Goal: Transaction & Acquisition: Purchase product/service

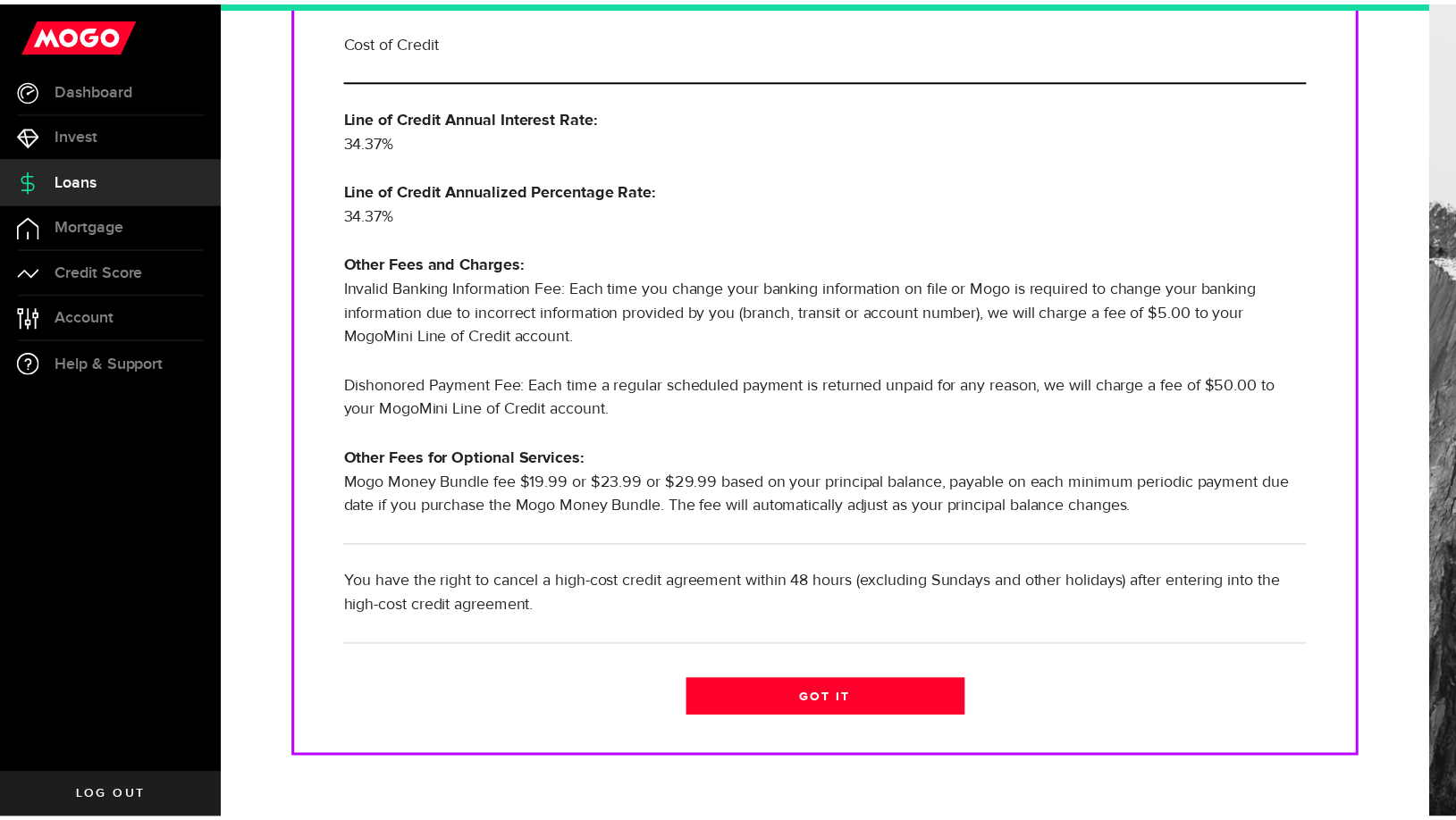
scroll to position [468, 0]
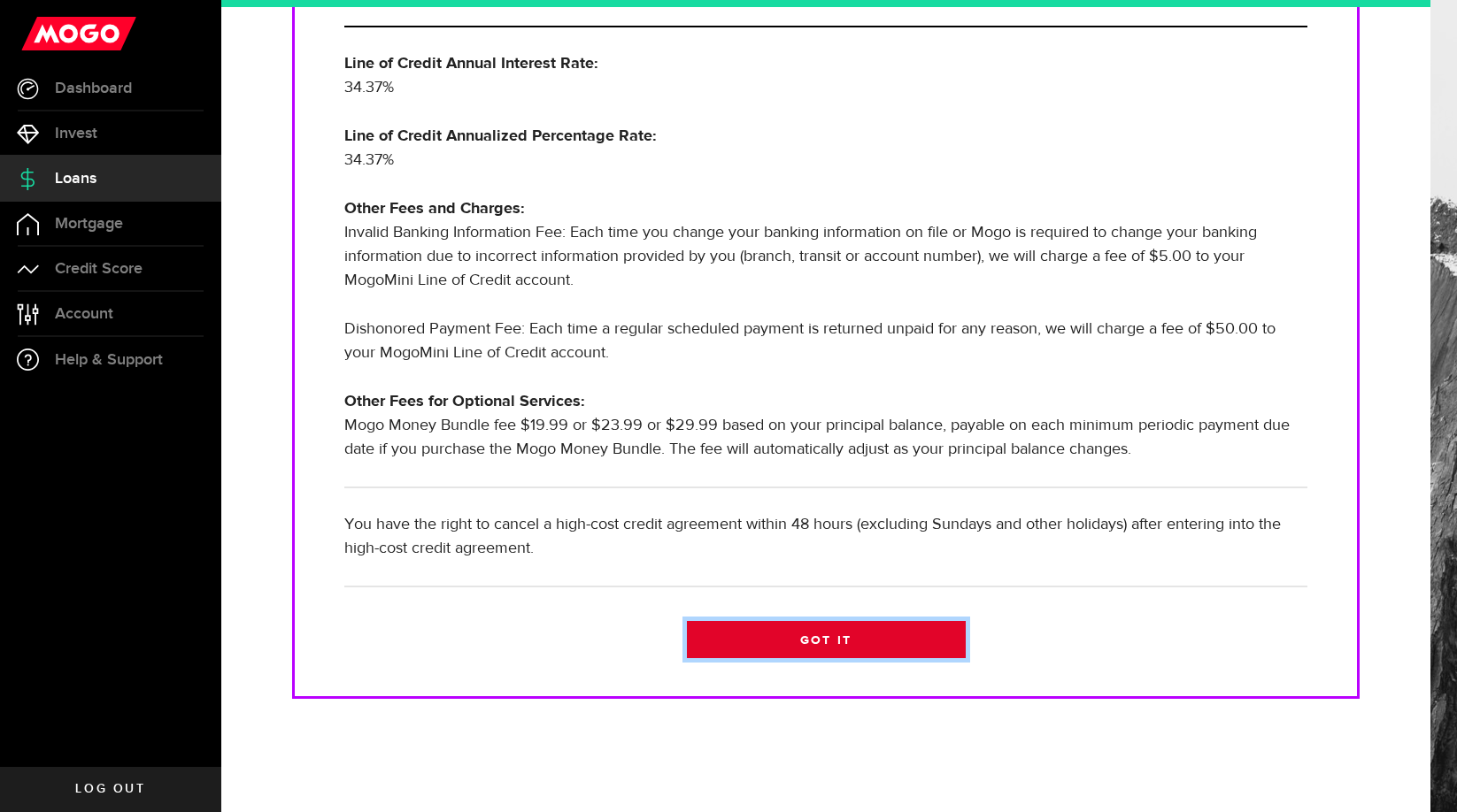
click at [804, 642] on link "Got it" at bounding box center [826, 639] width 279 height 37
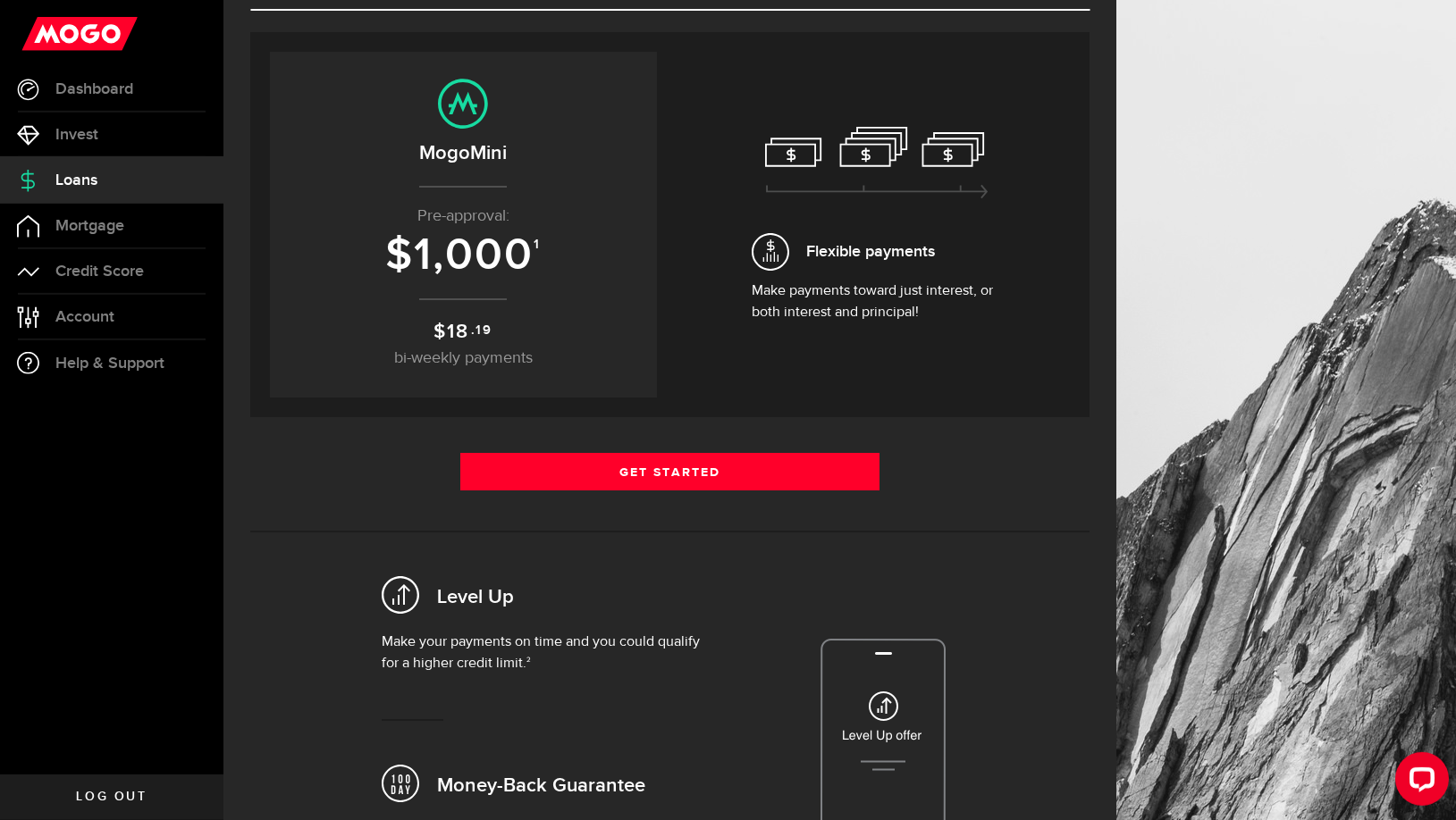
scroll to position [142, 0]
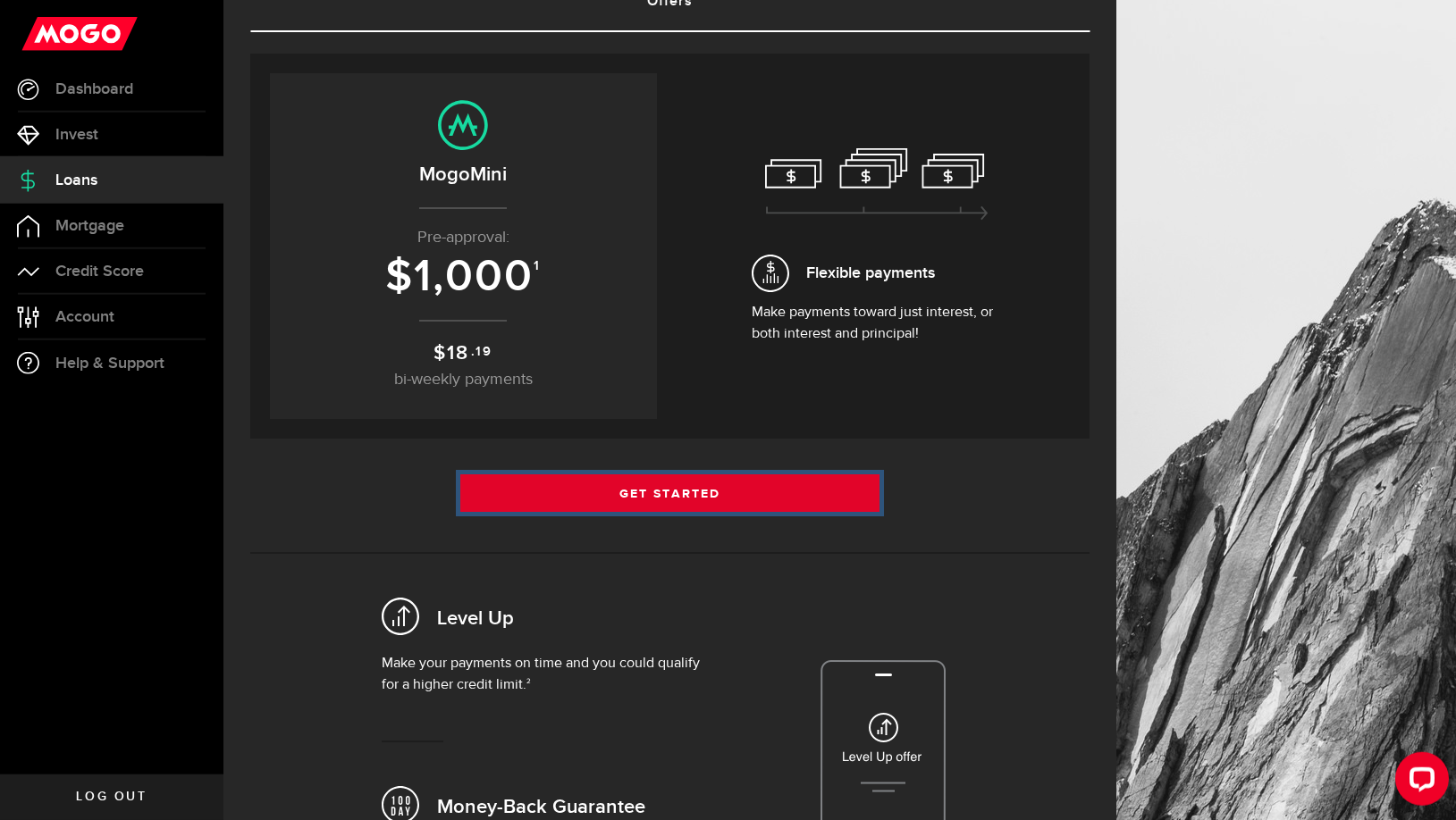
click at [654, 493] on link "Get Started" at bounding box center [670, 493] width 420 height 37
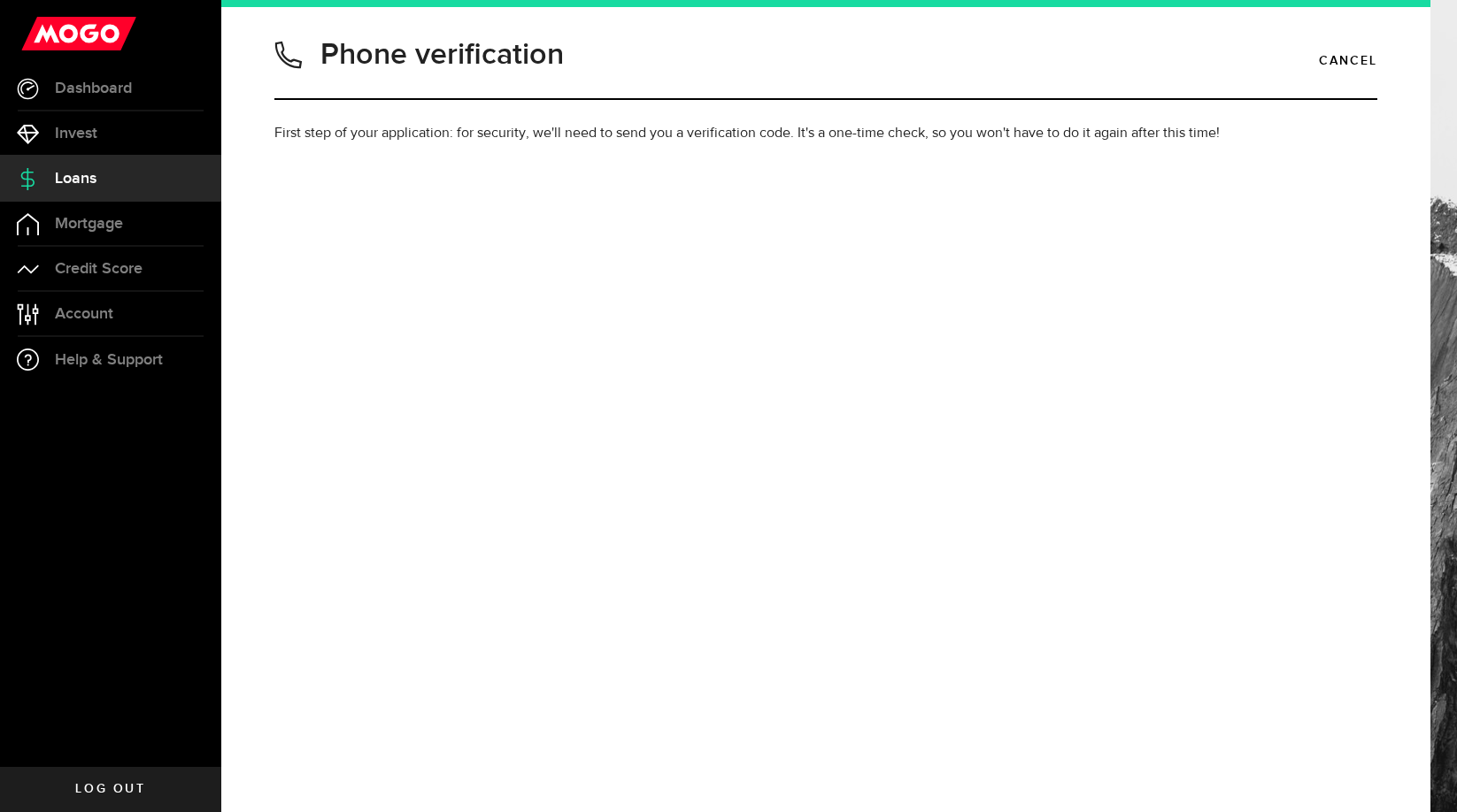
type input "2044842602"
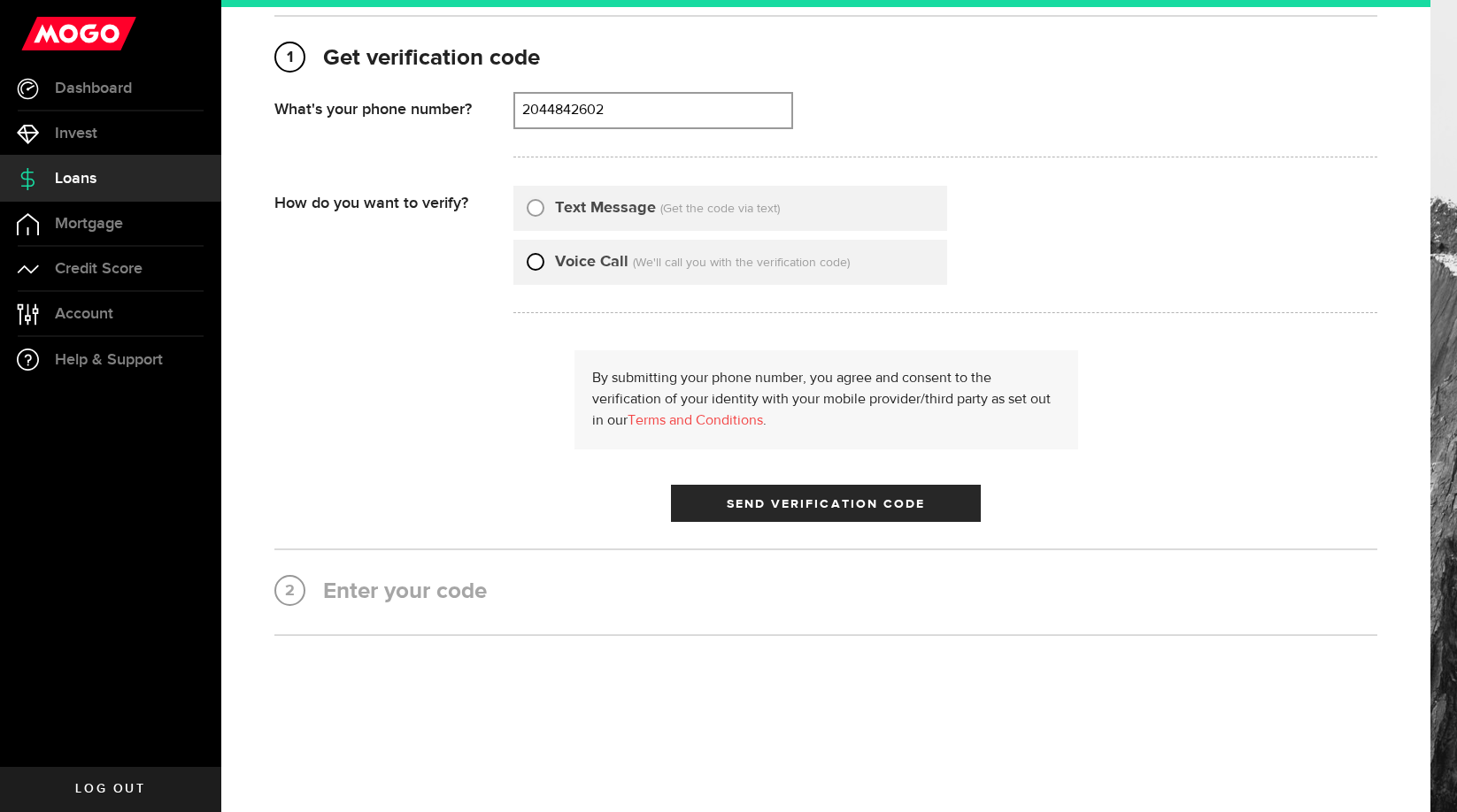
click at [535, 268] on input "Voice Call" at bounding box center [535, 260] width 18 height 18
radio input "true"
click at [791, 511] on span "Send Verification Code" at bounding box center [826, 505] width 199 height 13
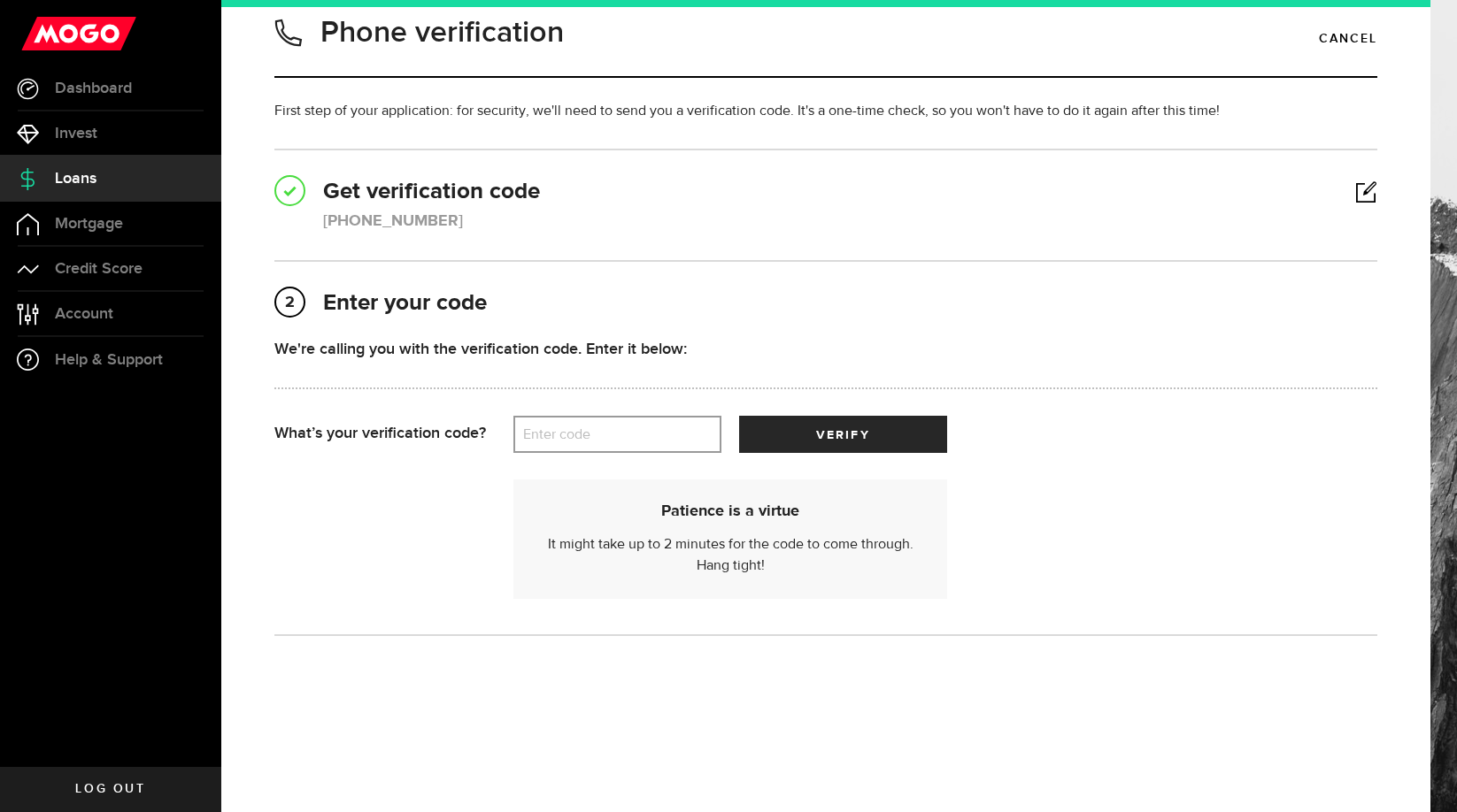
click at [561, 453] on label "Enter code" at bounding box center [618, 435] width 208 height 36
click at [561, 453] on input "Enter code" at bounding box center [618, 434] width 208 height 37
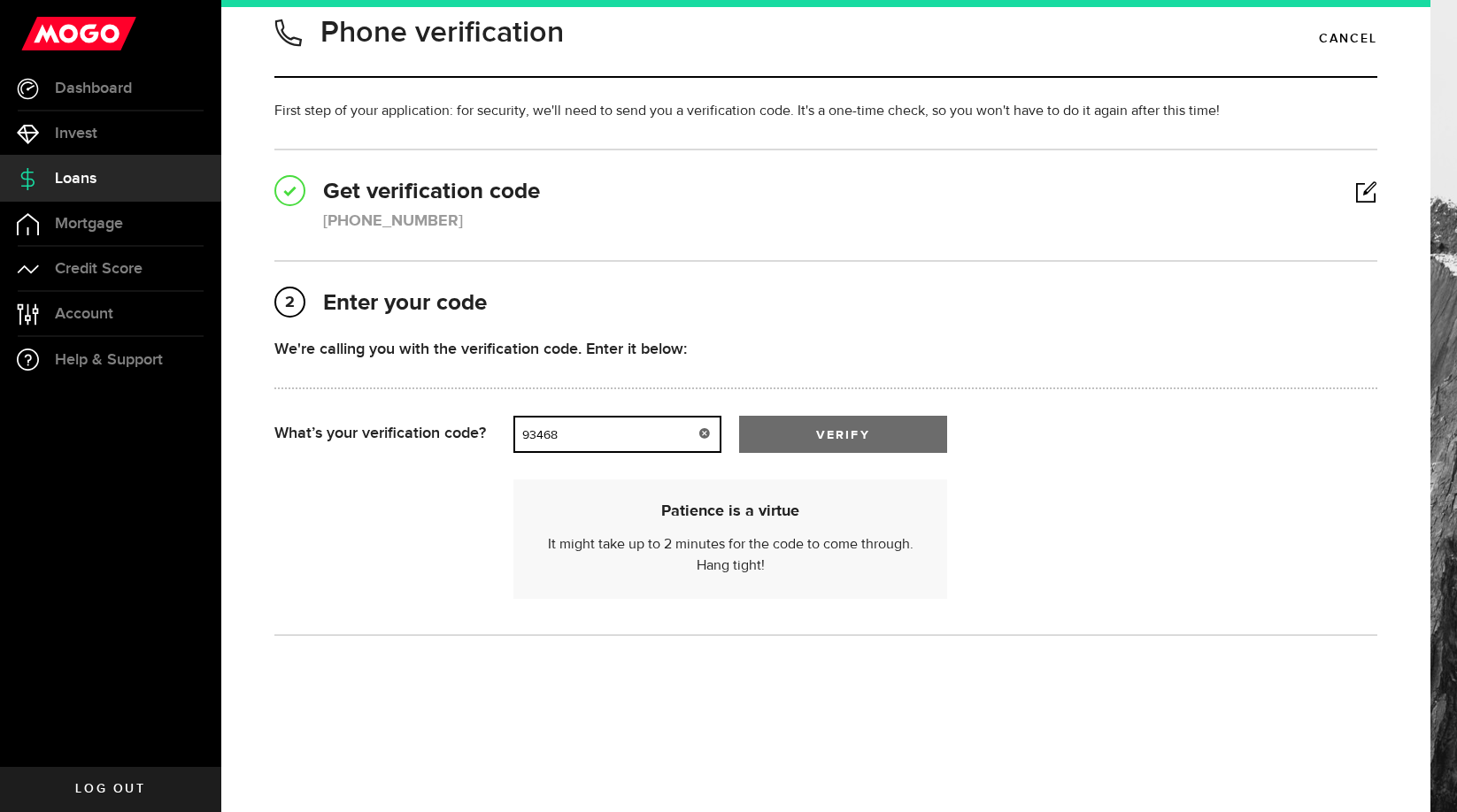
type input "93468"
click at [855, 441] on span "verify" at bounding box center [842, 436] width 53 height 13
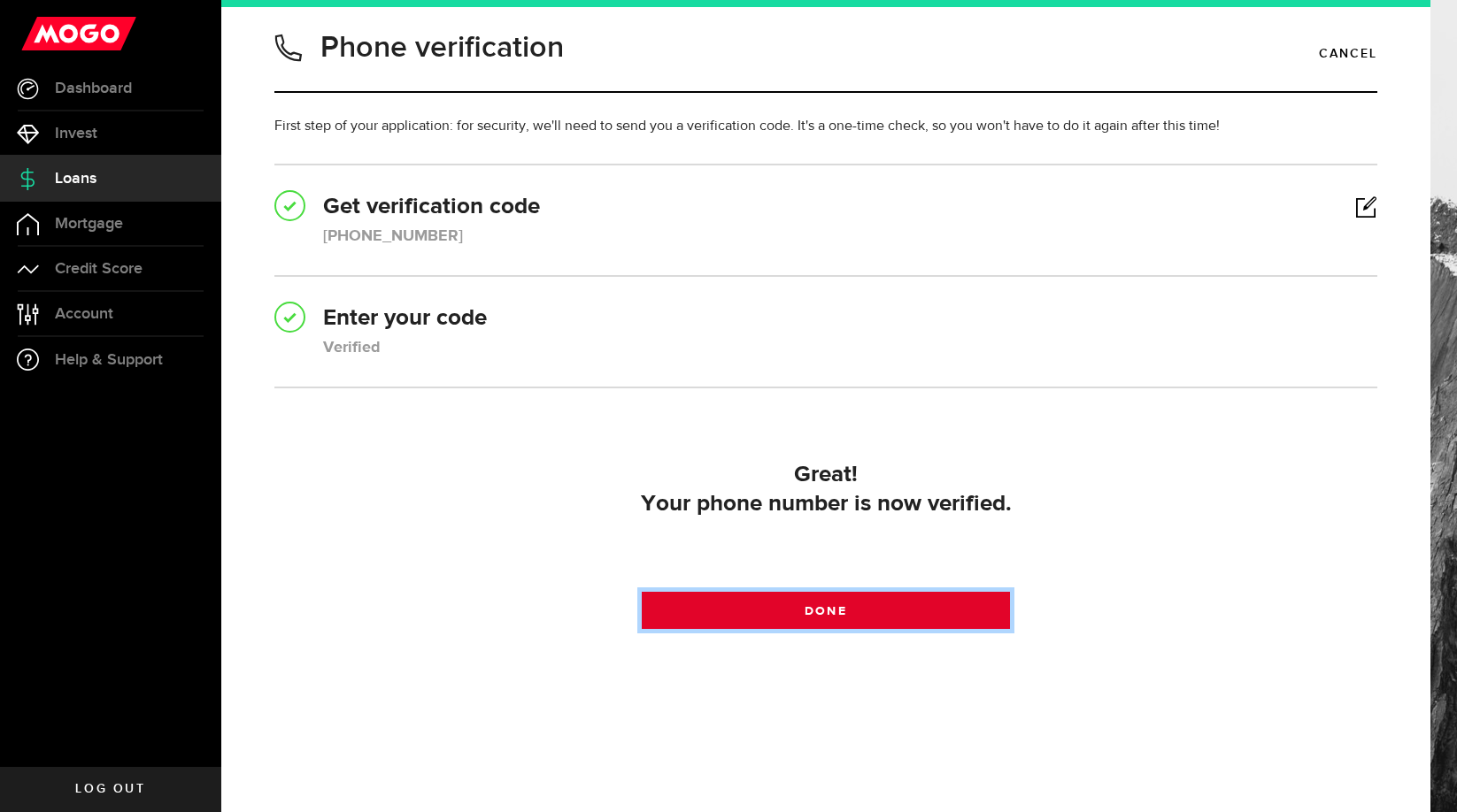
click at [823, 623] on span at bounding box center [825, 614] width 26 height 26
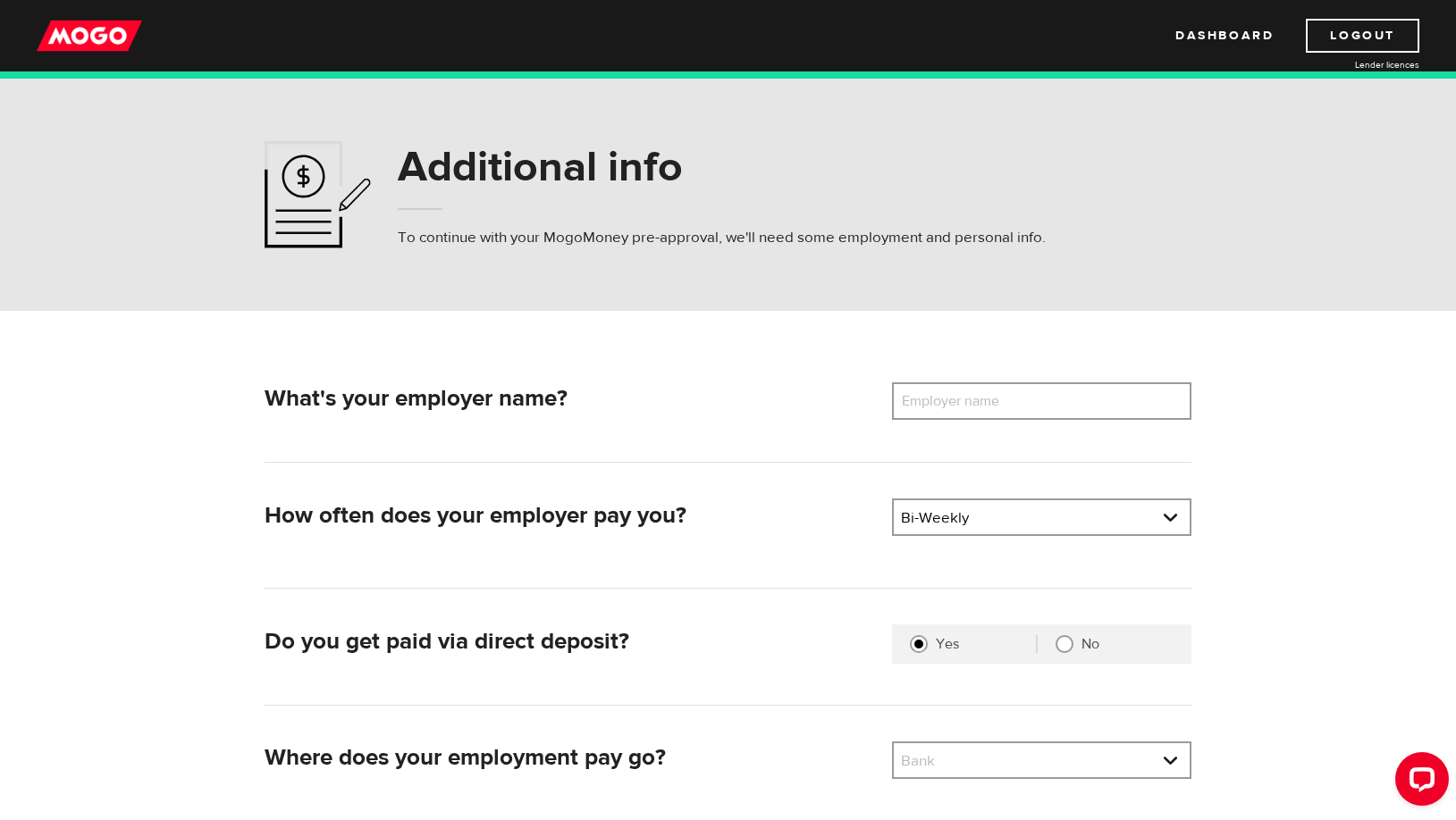
click at [955, 404] on label "Employer name" at bounding box center [965, 401] width 144 height 37
click at [955, 404] on input "Employer name" at bounding box center [1042, 401] width 300 height 37
type input "Nisichawayasai Nehetho Culture and Education Authority Inc"
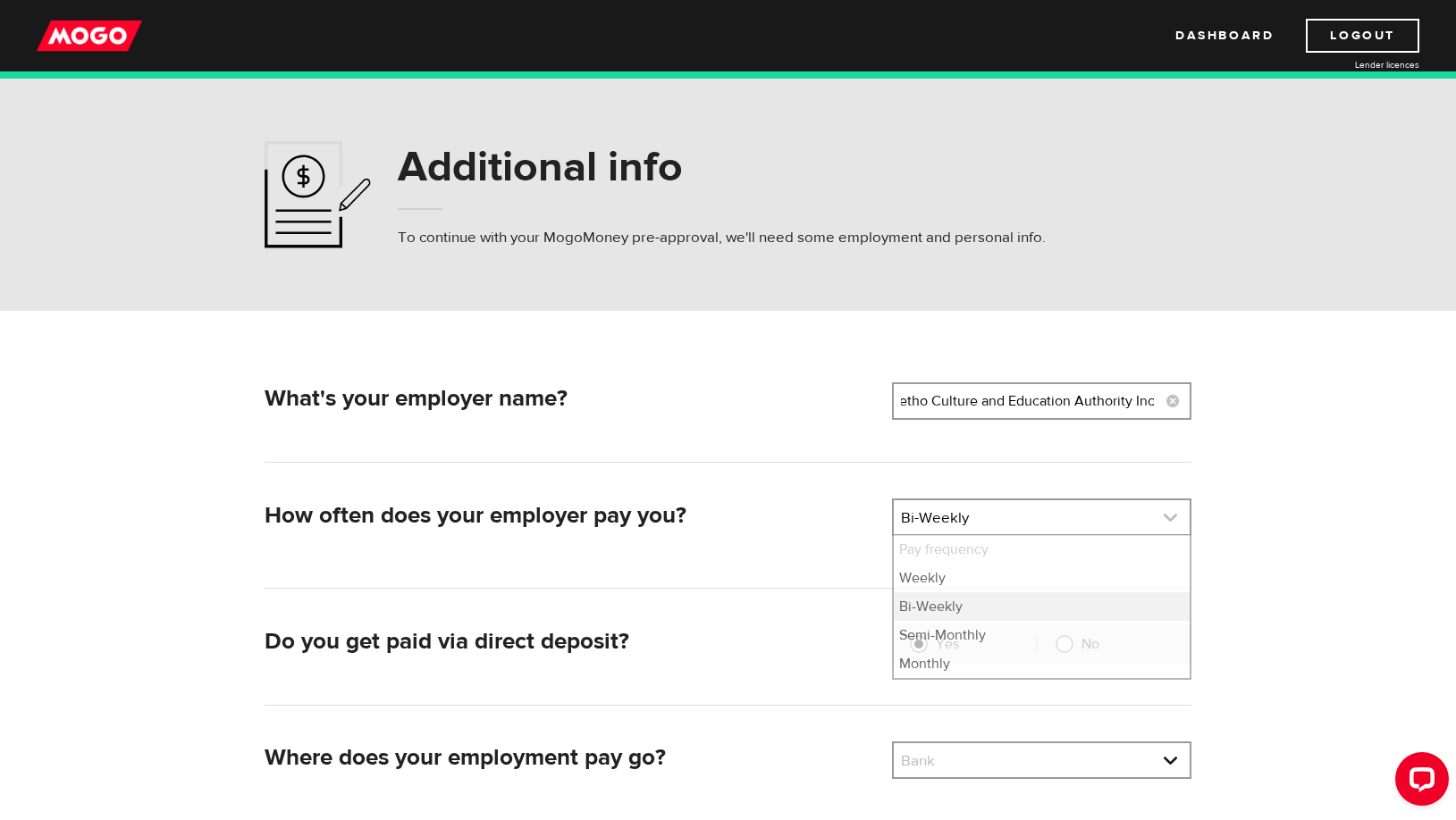
click at [1169, 521] on link at bounding box center [1042, 517] width 296 height 34
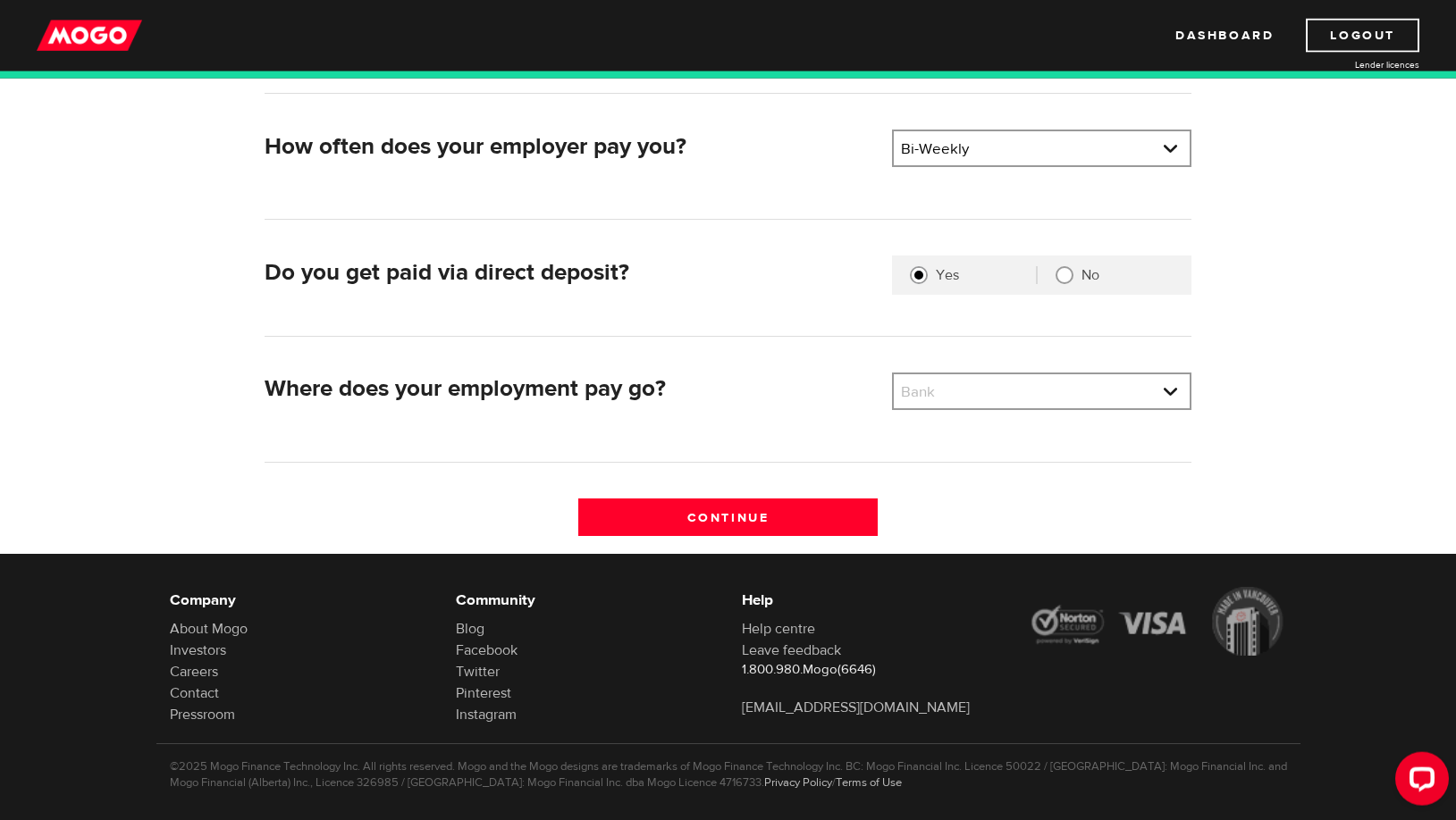
scroll to position [175, 0]
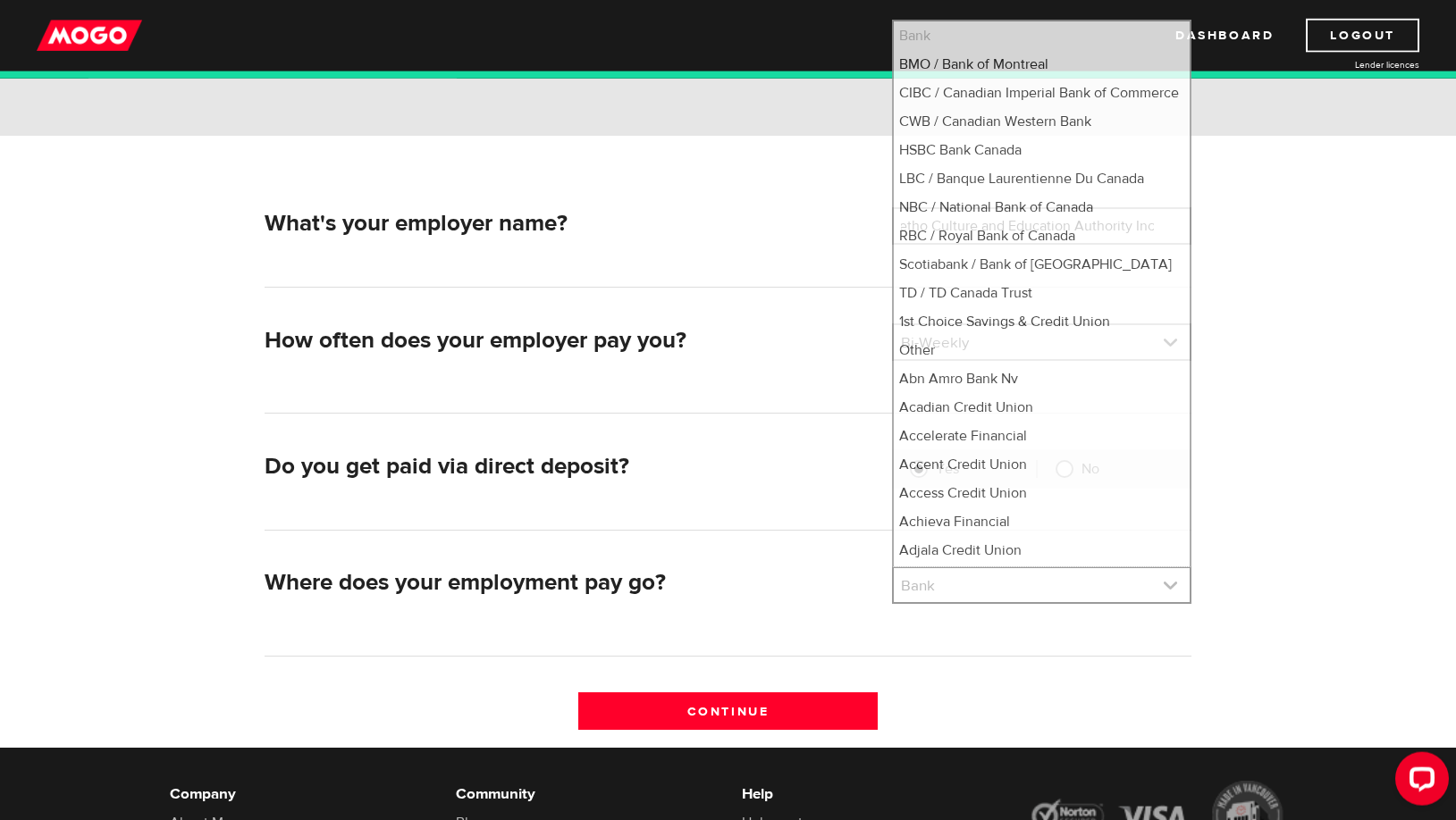
click at [1169, 583] on link at bounding box center [1042, 584] width 296 height 34
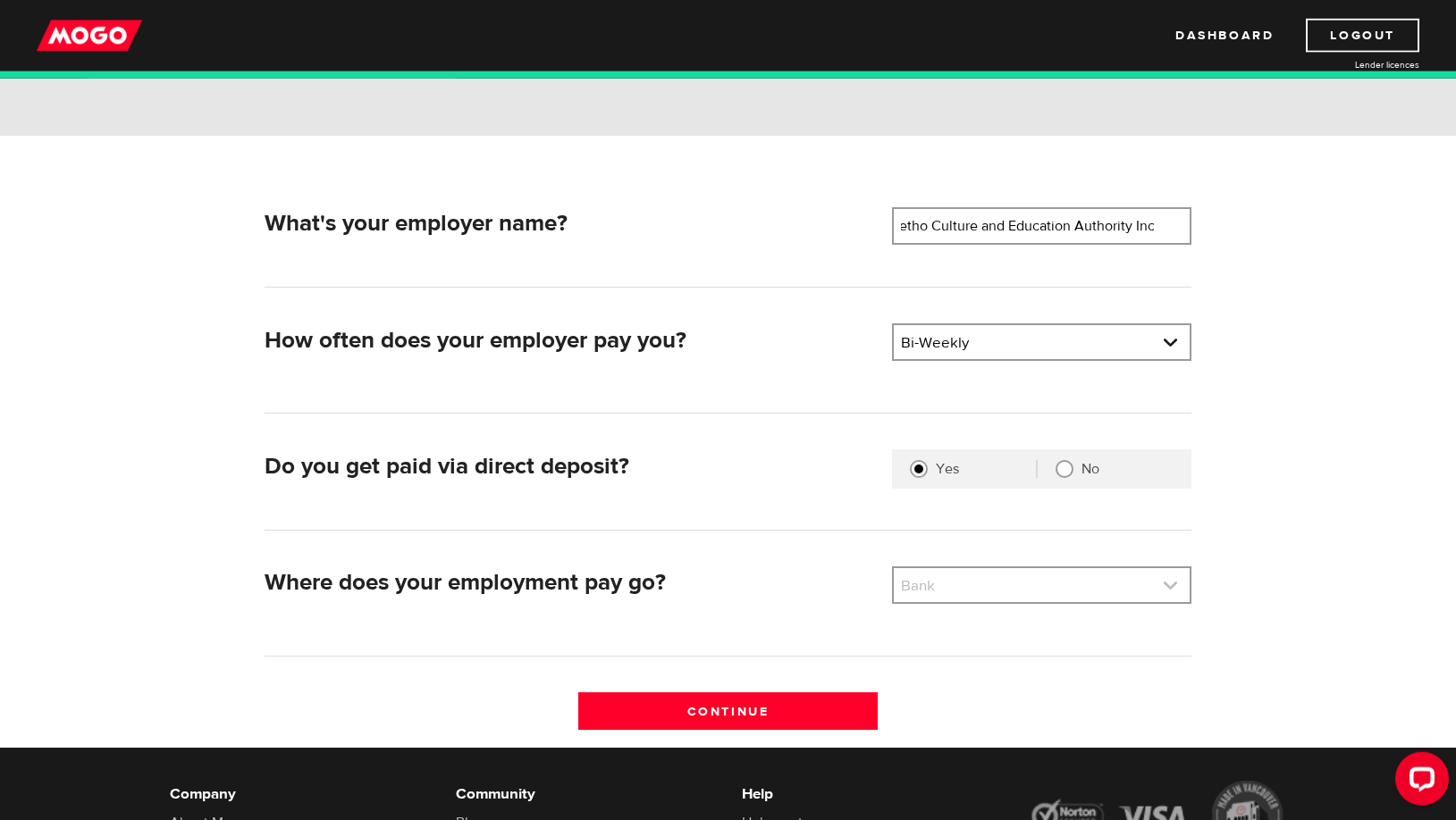
click at [1170, 583] on link at bounding box center [1042, 584] width 296 height 34
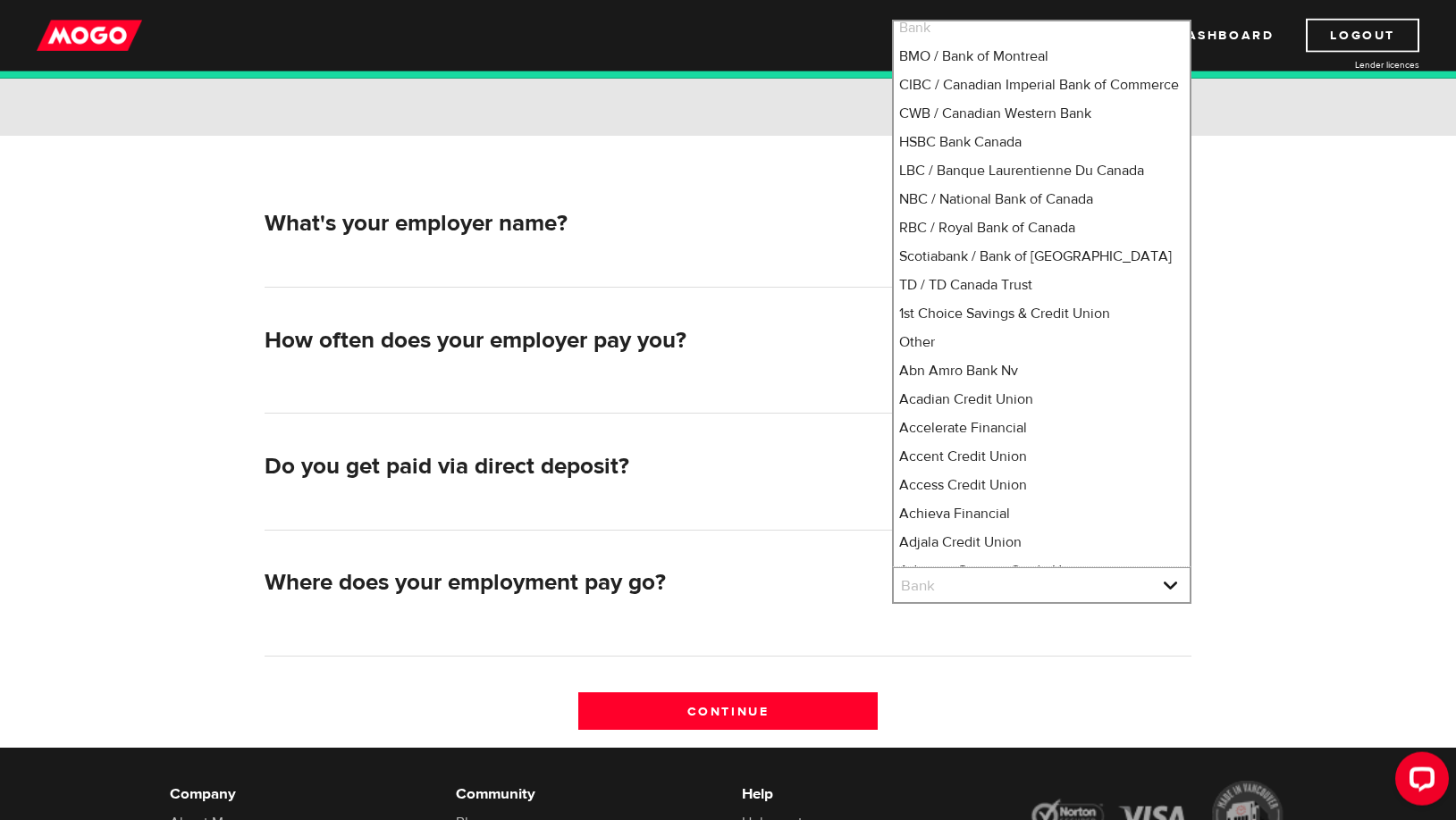
scroll to position [0, 0]
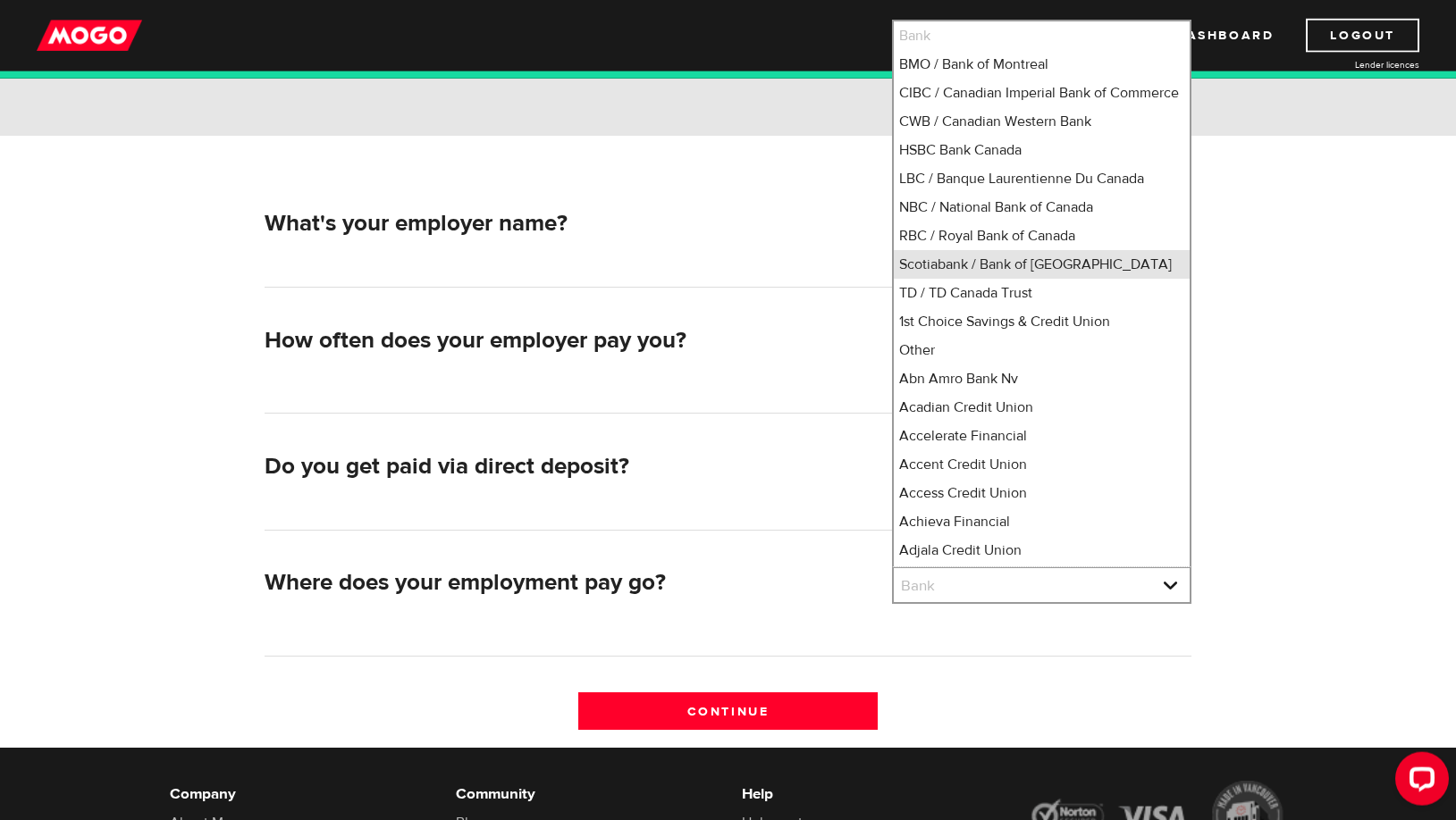
click at [1009, 279] on li "Scotiabank / Bank of Nova Scotia" at bounding box center [1042, 264] width 296 height 28
select select "2"
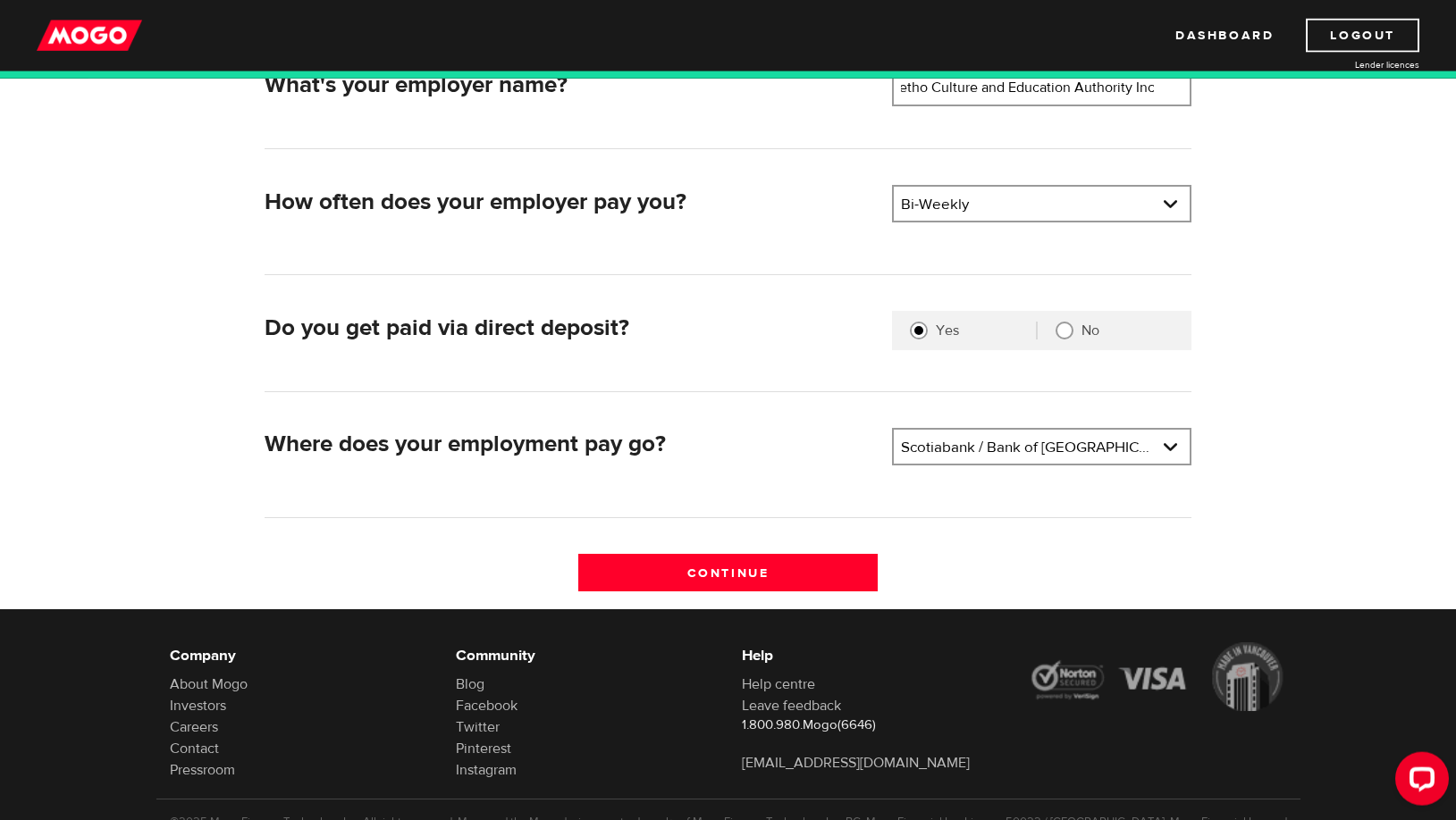
scroll to position [394, 0]
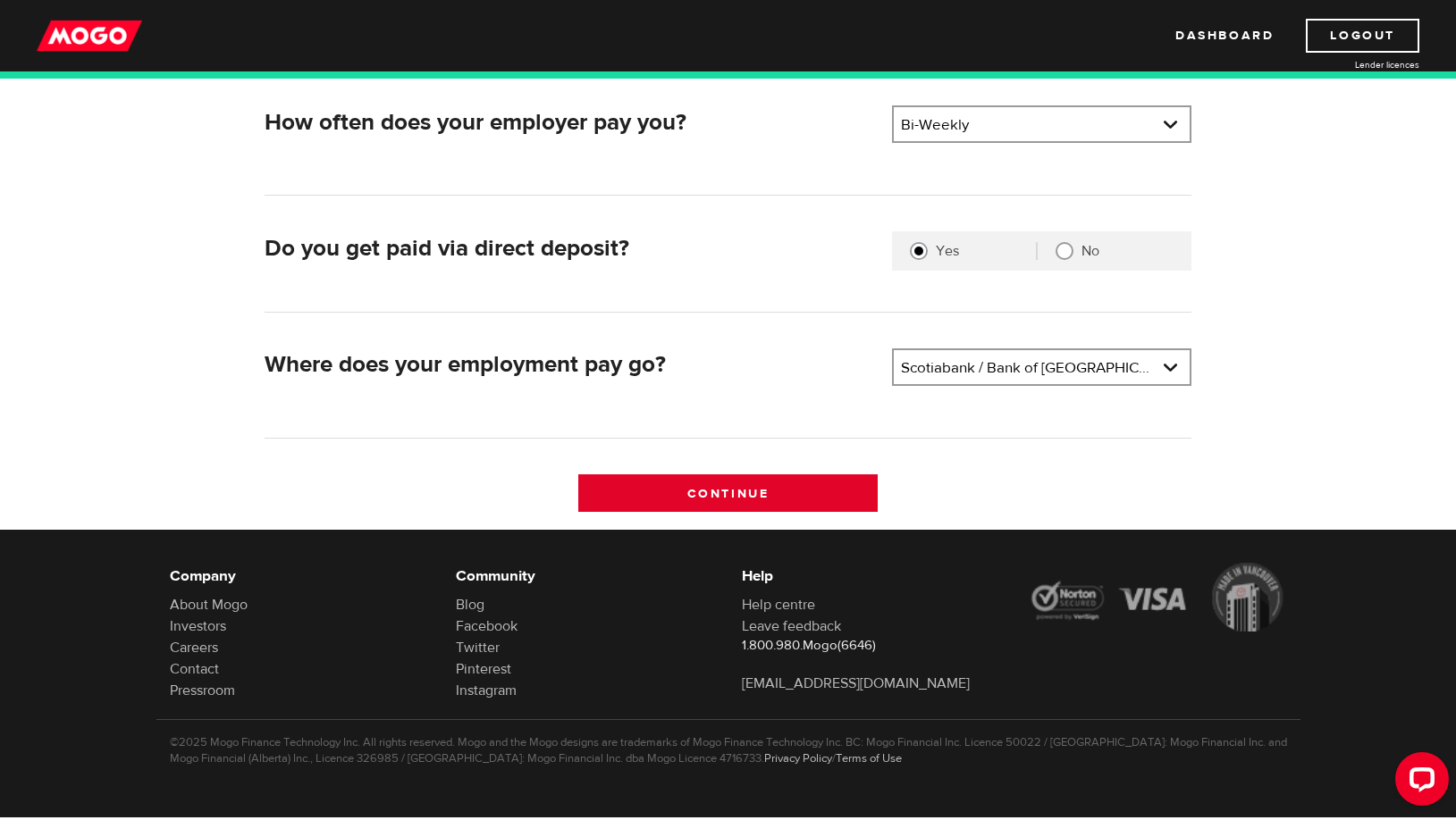
click at [736, 494] on input "Continue" at bounding box center [728, 493] width 300 height 37
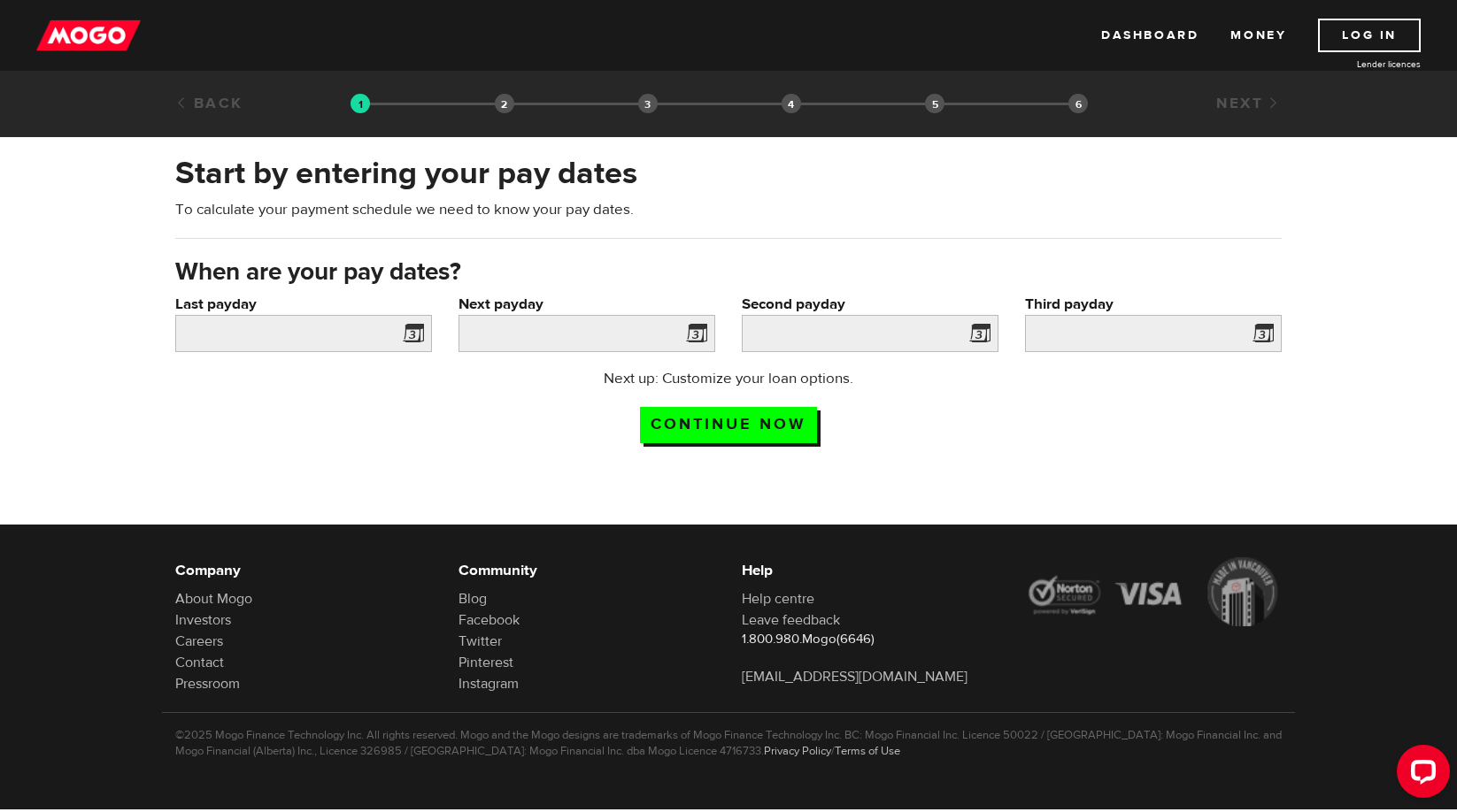
click at [410, 332] on span at bounding box center [409, 335] width 26 height 28
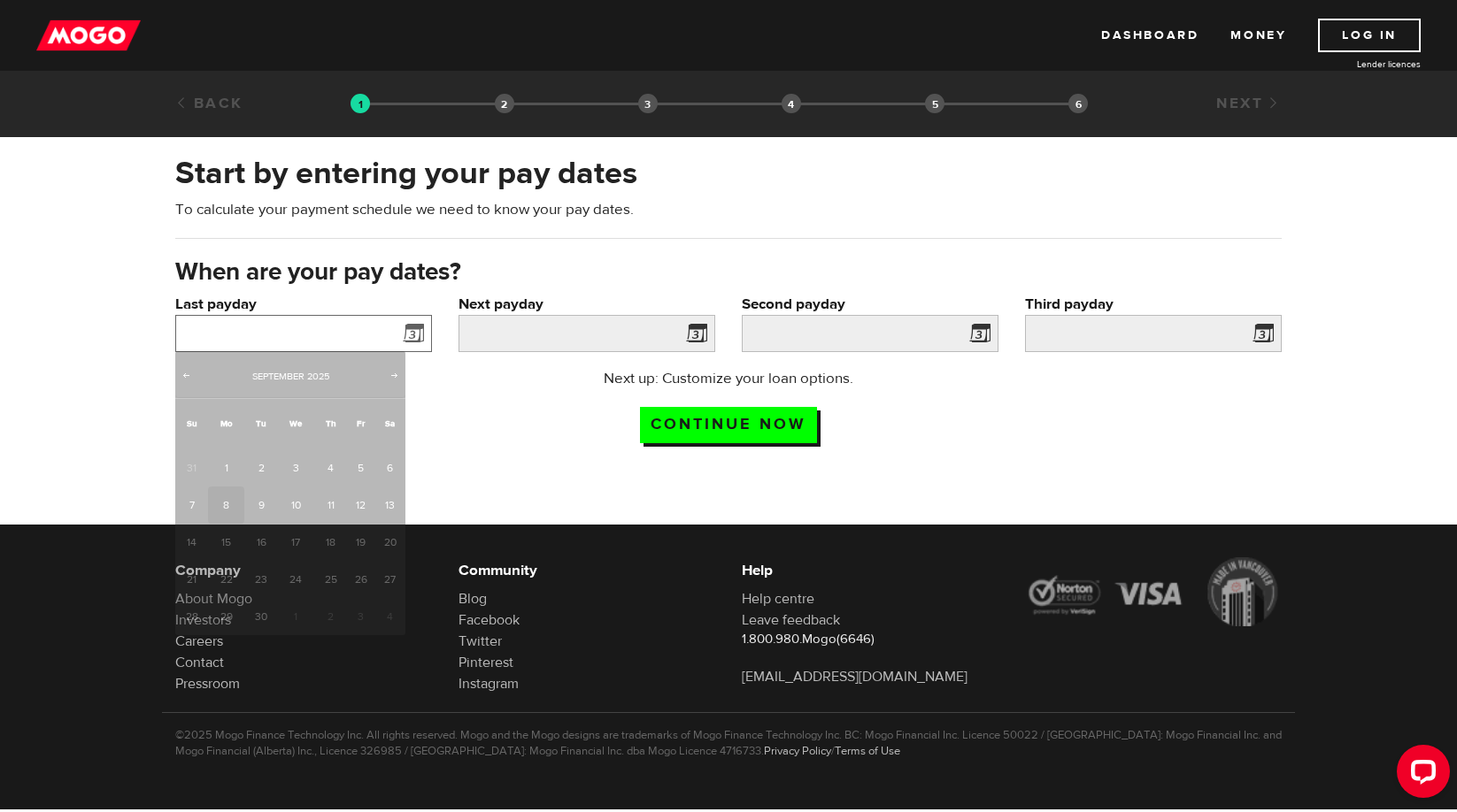
click at [275, 324] on input "Last payday" at bounding box center [304, 333] width 257 height 37
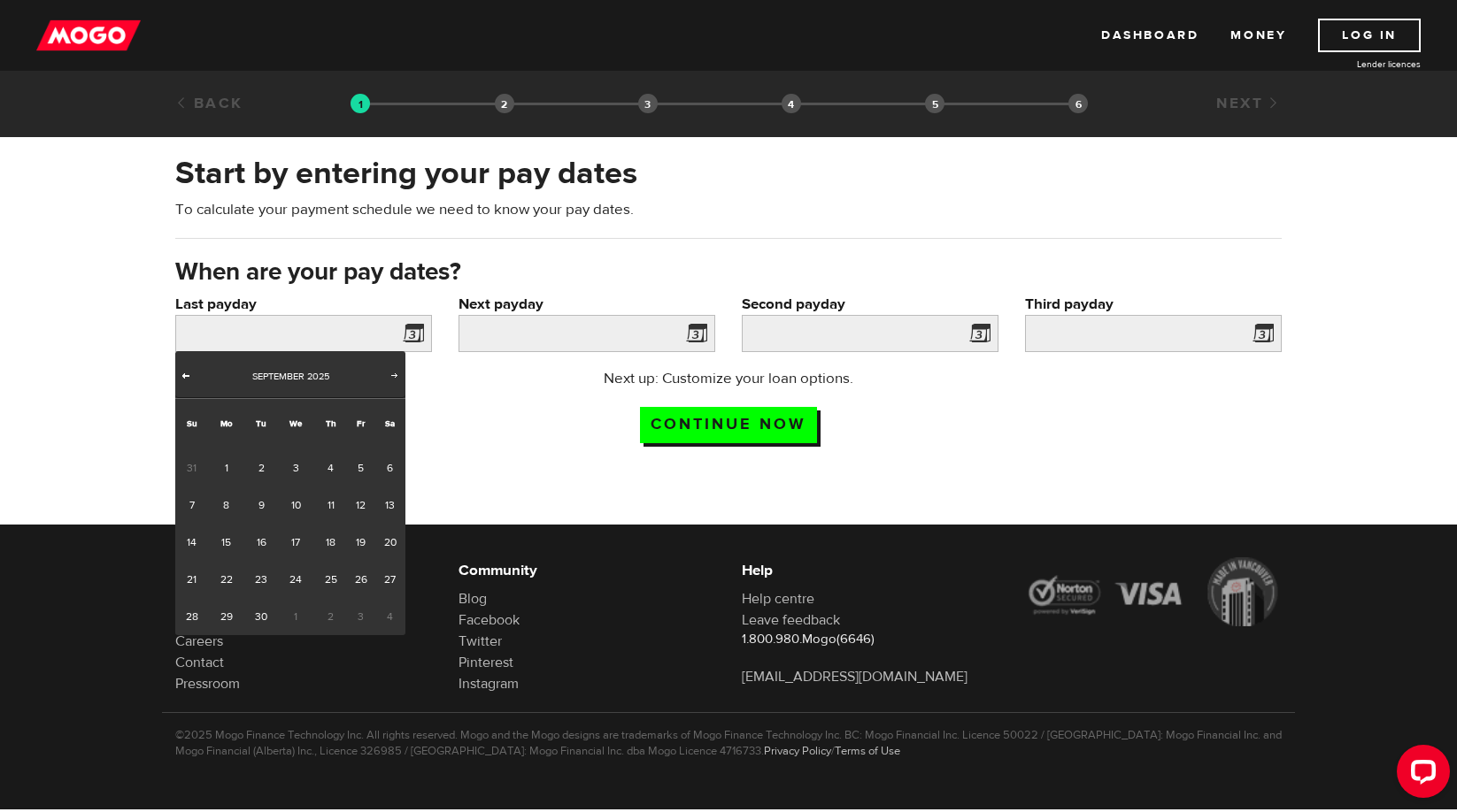
click at [188, 373] on span "Prev" at bounding box center [186, 375] width 14 height 14
click at [357, 615] on link "29" at bounding box center [361, 616] width 27 height 37
type input "2025/08/29"
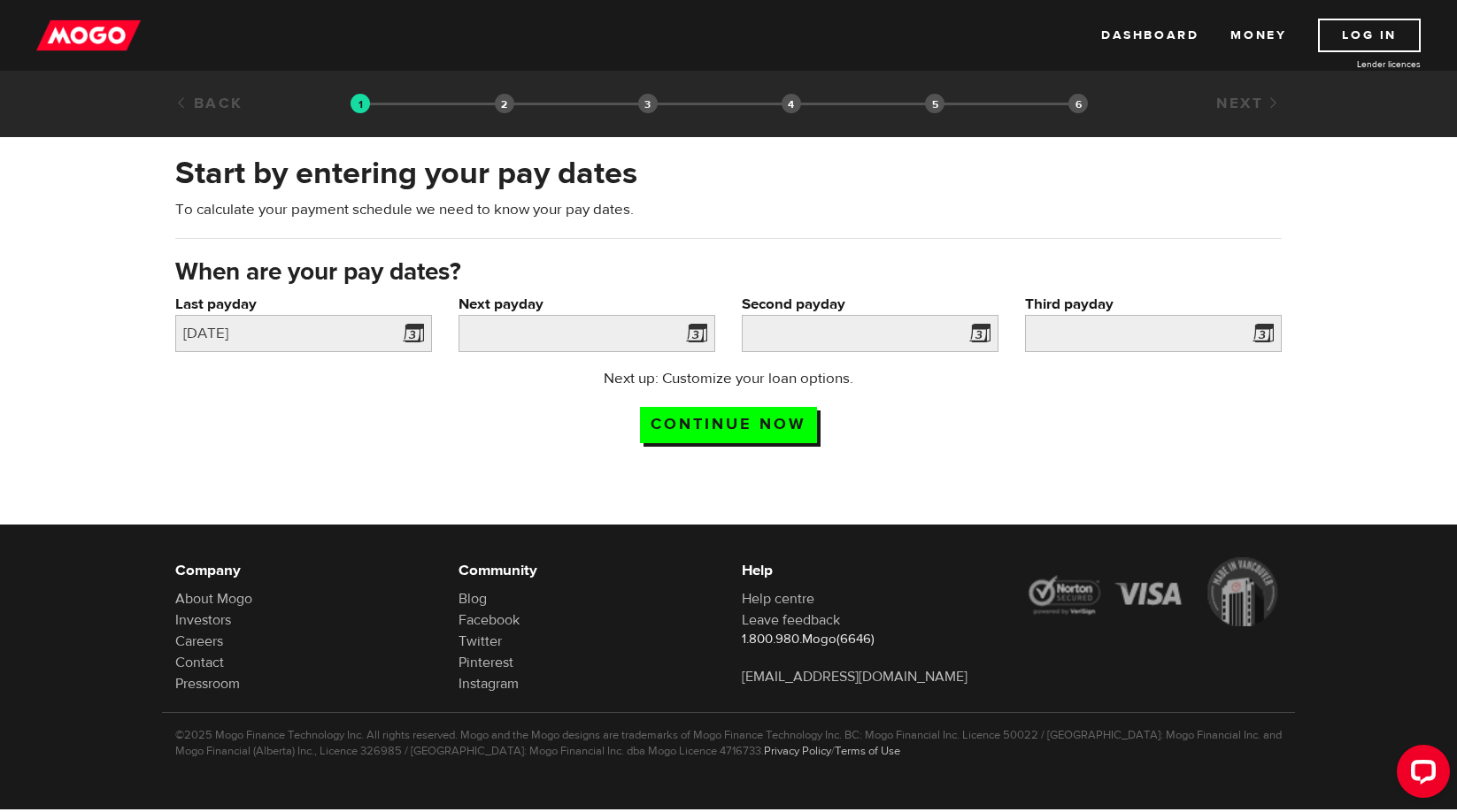
click at [696, 335] on span at bounding box center [693, 335] width 26 height 28
click at [697, 328] on span at bounding box center [693, 335] width 26 height 28
click at [697, 332] on span at bounding box center [693, 335] width 26 height 28
click at [693, 327] on span at bounding box center [693, 335] width 26 height 28
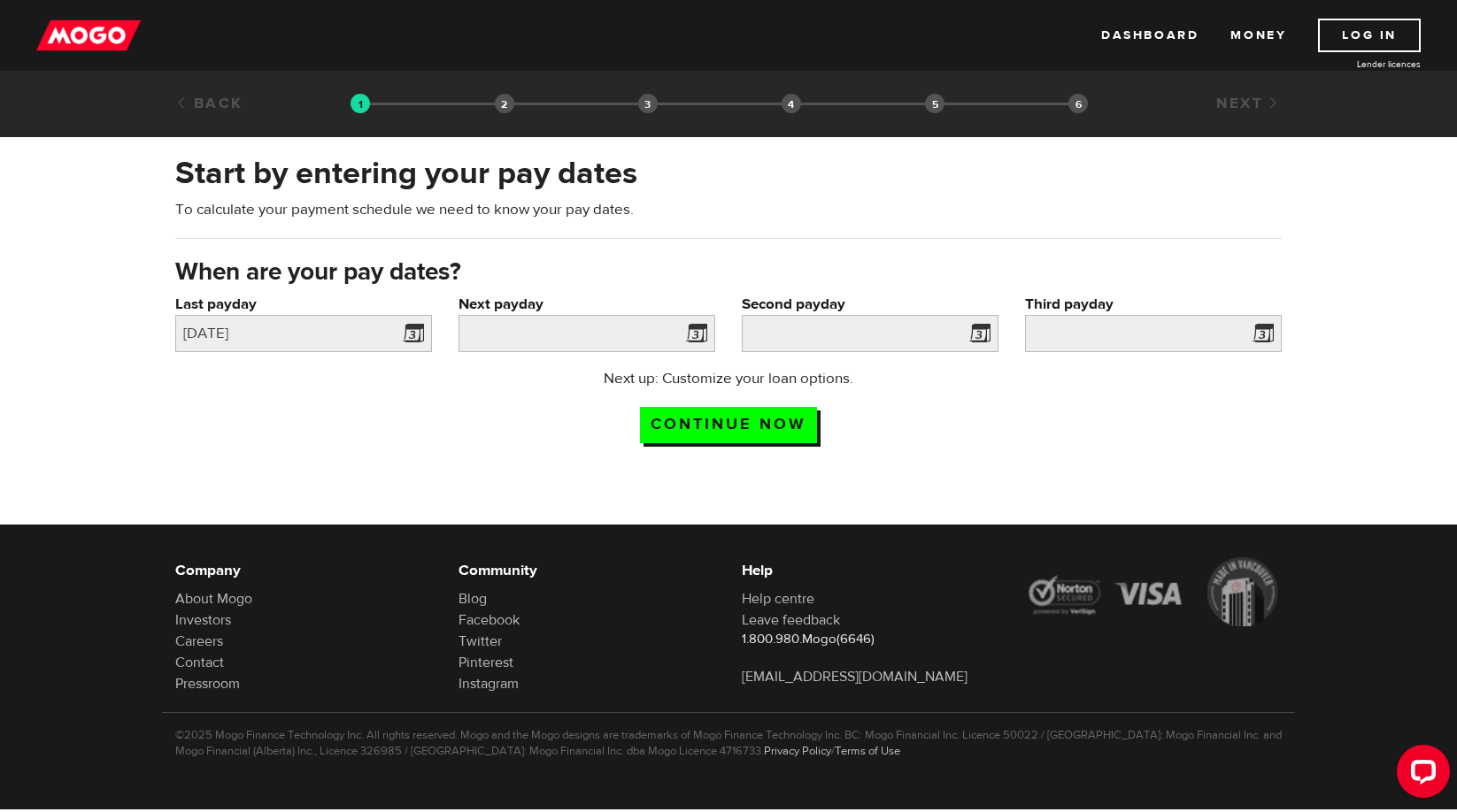
click at [689, 327] on span at bounding box center [693, 335] width 26 height 28
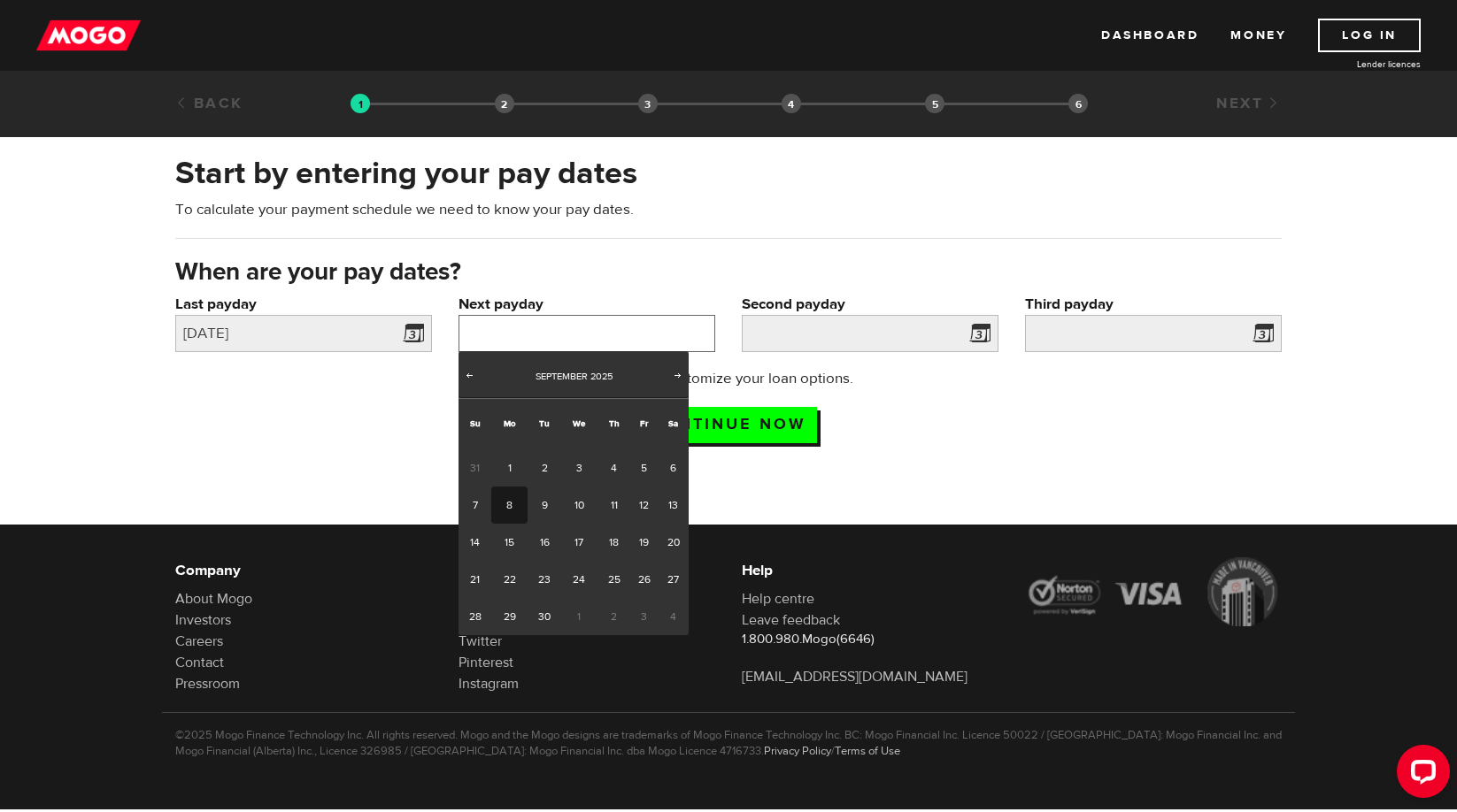
click at [631, 334] on input "Next payday" at bounding box center [587, 333] width 257 height 37
click at [640, 505] on link "12" at bounding box center [644, 505] width 27 height 37
type input "2025/09/12"
type input "2025/9/26"
type input "2025/10/10"
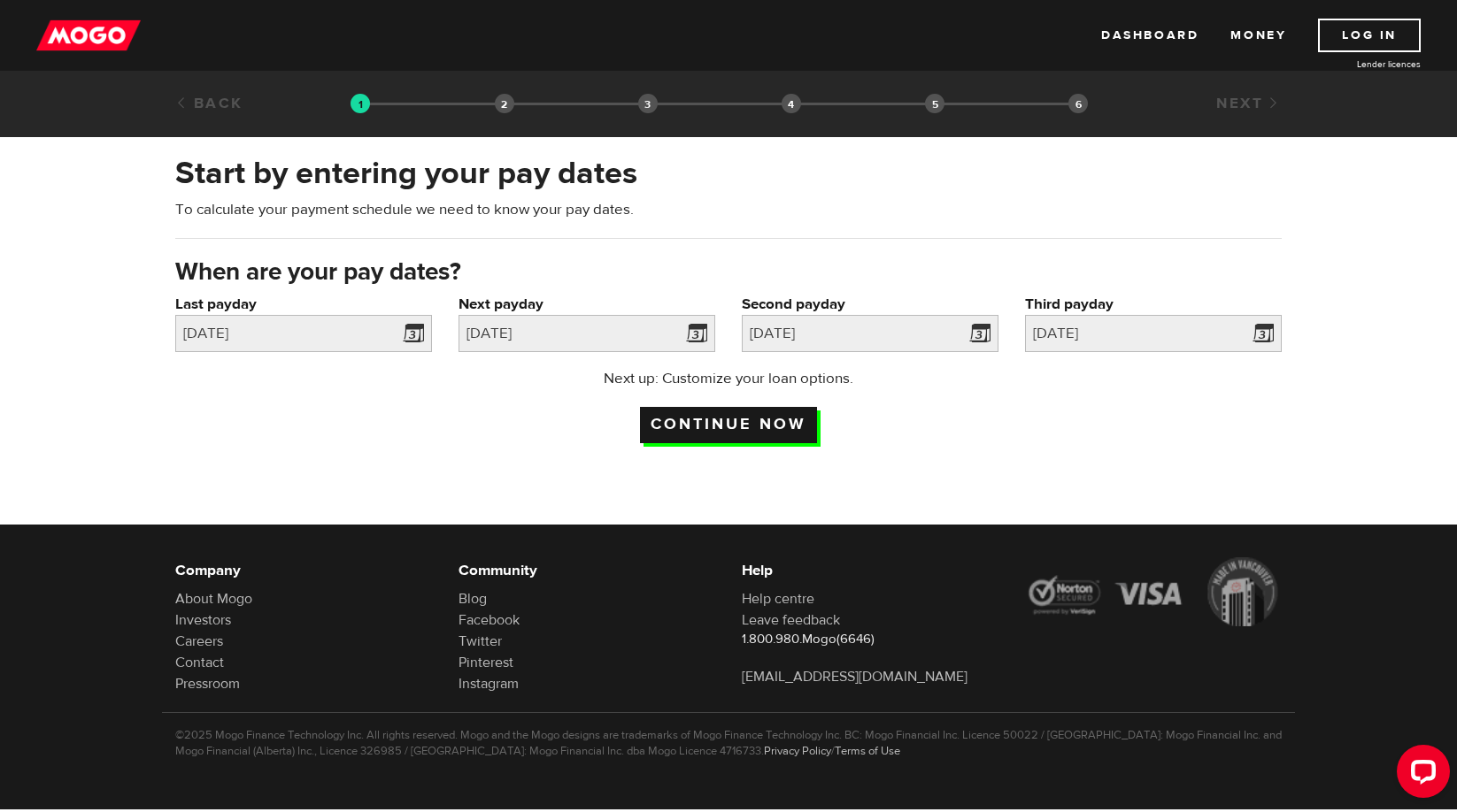
click at [743, 424] on input "Continue now" at bounding box center [728, 425] width 177 height 36
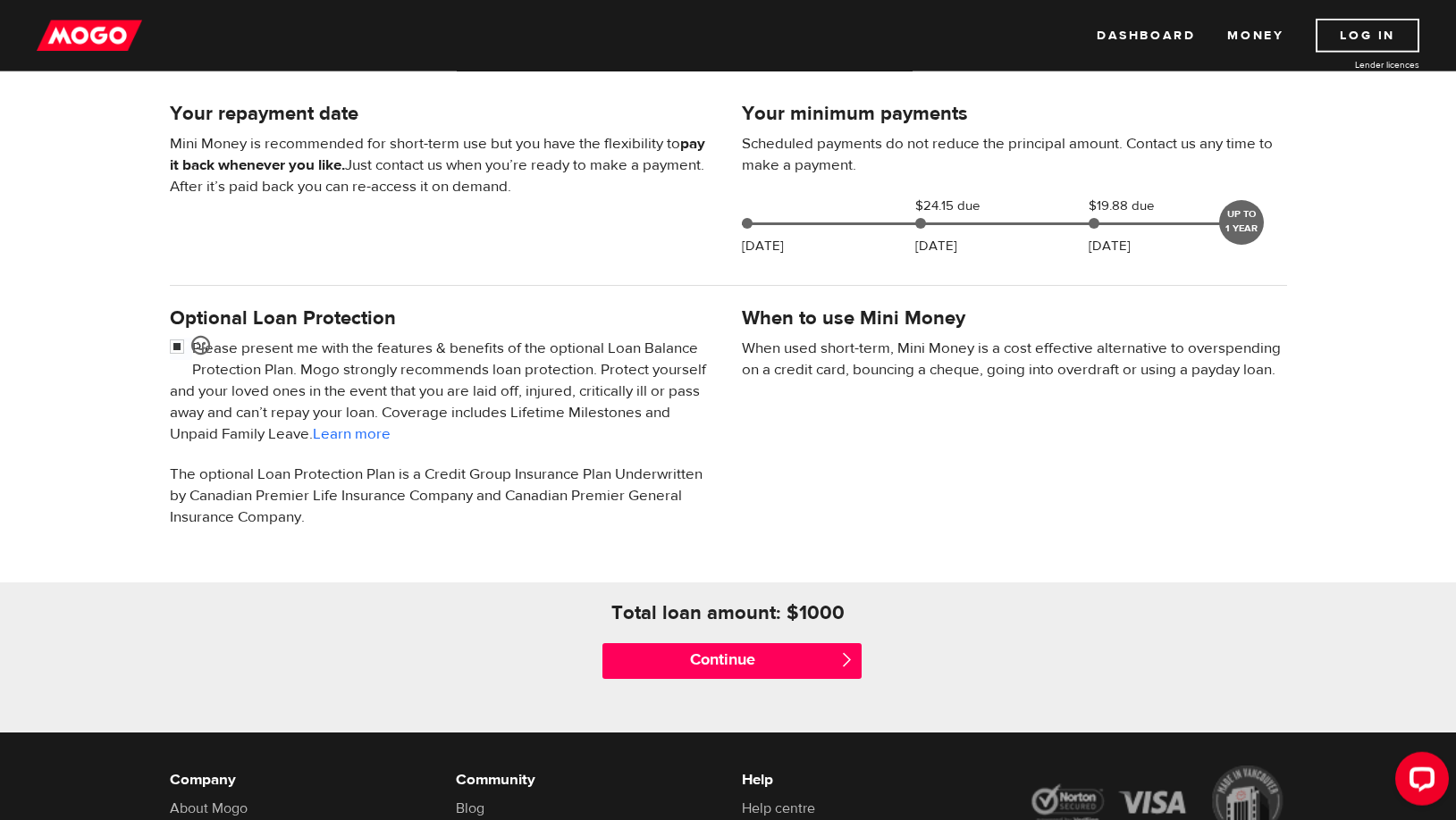
scroll to position [384, 0]
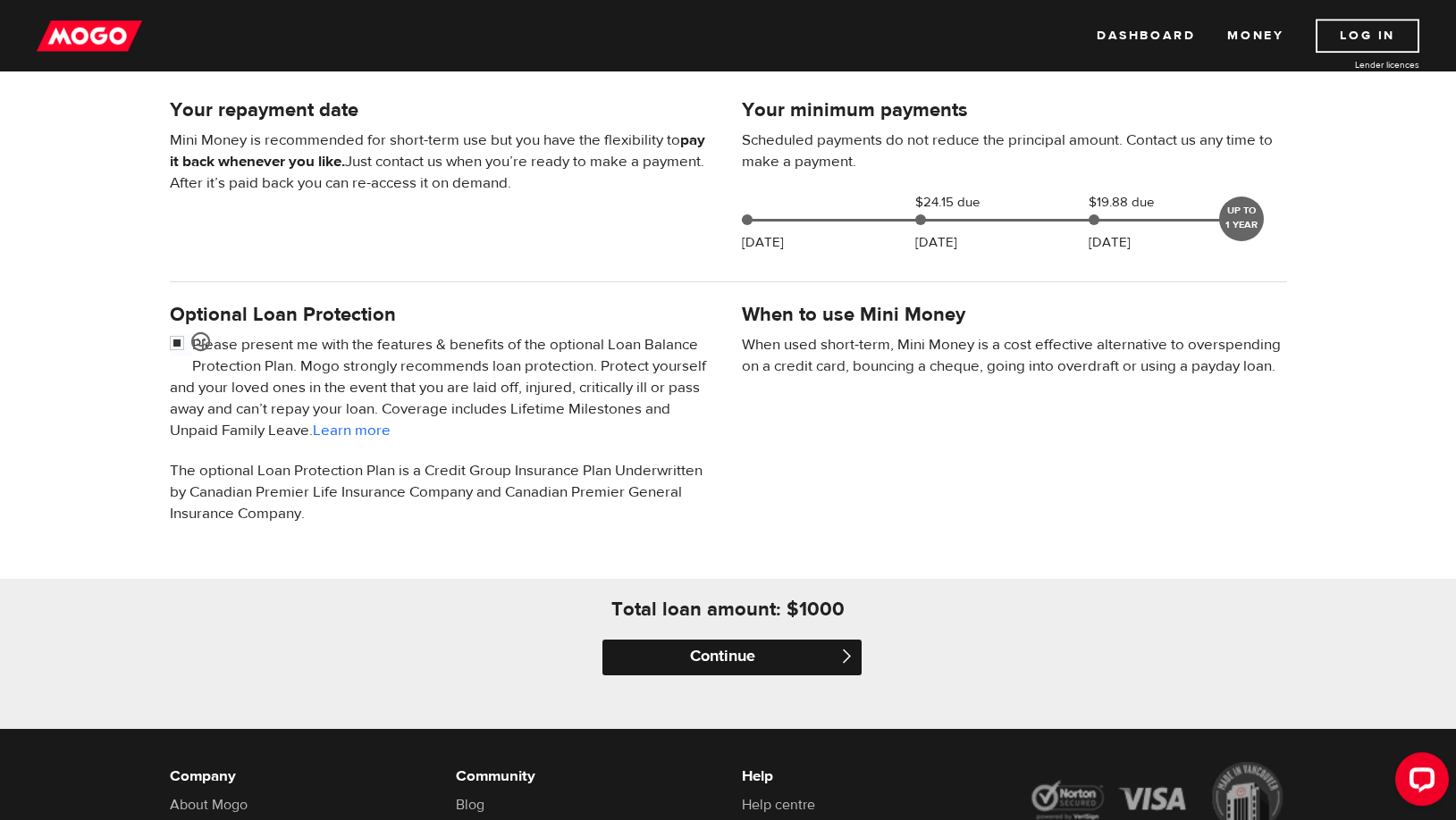
click at [745, 662] on input "Continue" at bounding box center [733, 657] width 259 height 36
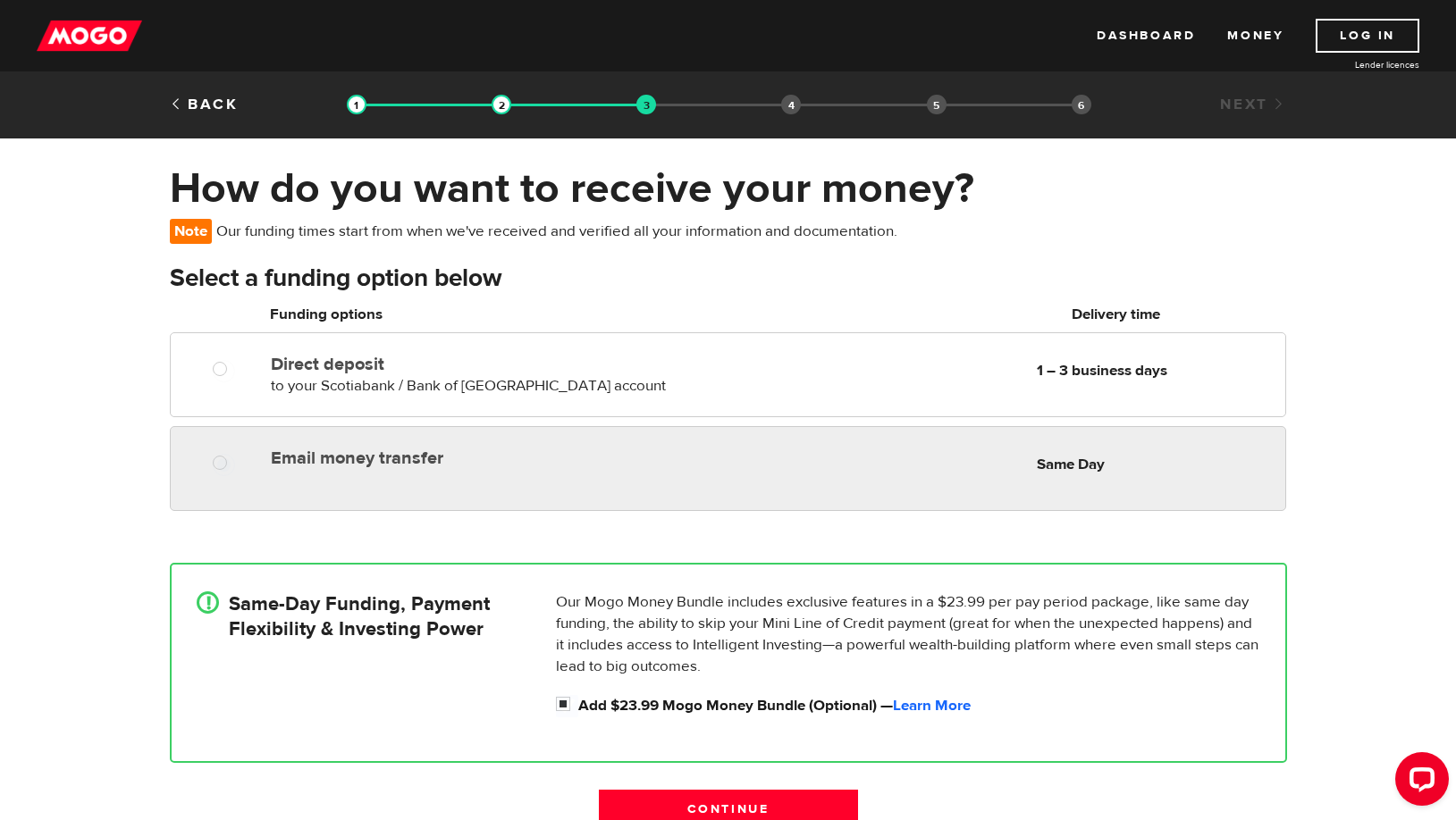
radio input "true"
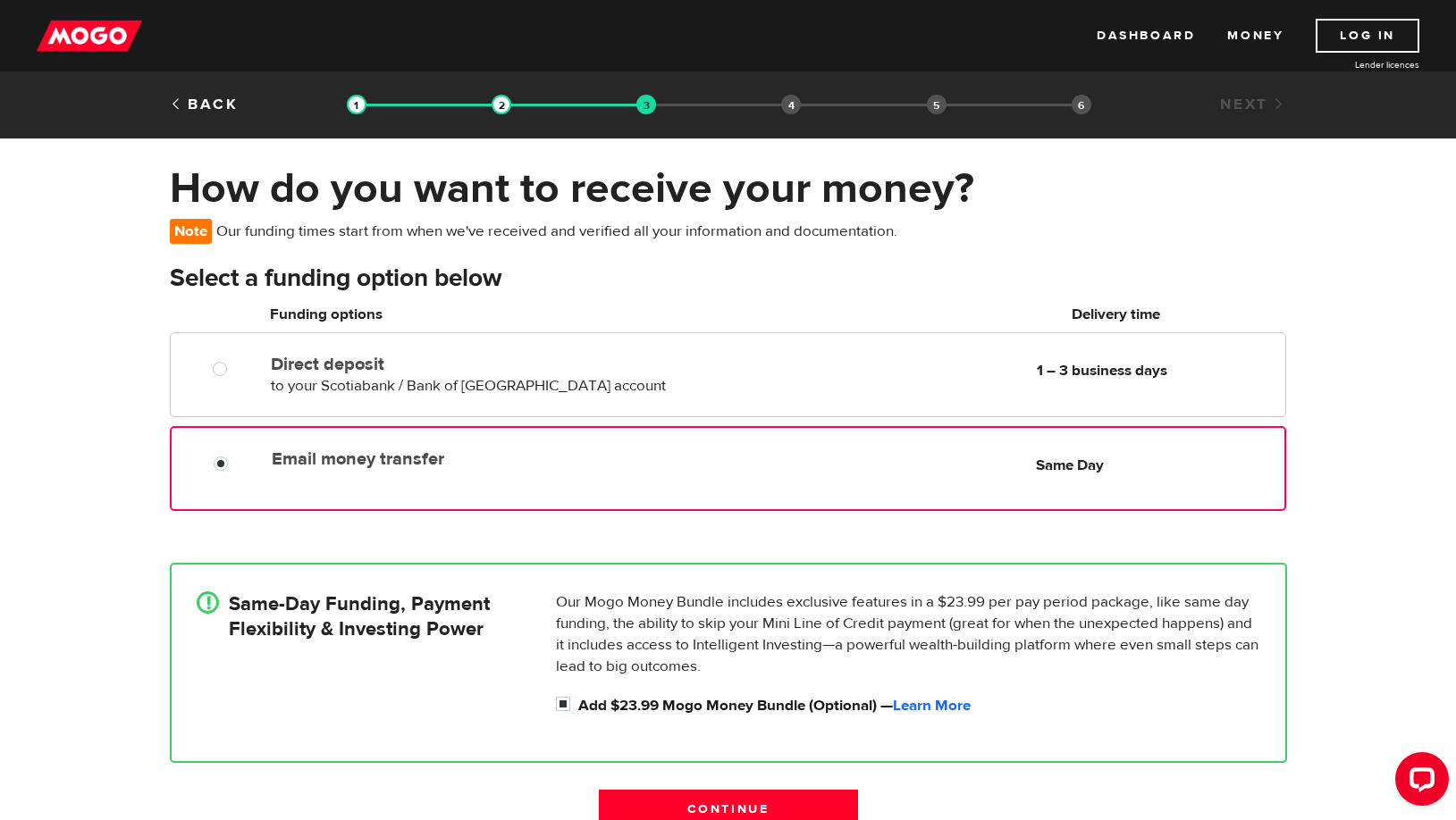
click at [354, 460] on label "Email money transfer" at bounding box center [476, 458] width 410 height 21
click at [236, 460] on input "Email money transfer" at bounding box center [225, 466] width 22 height 22
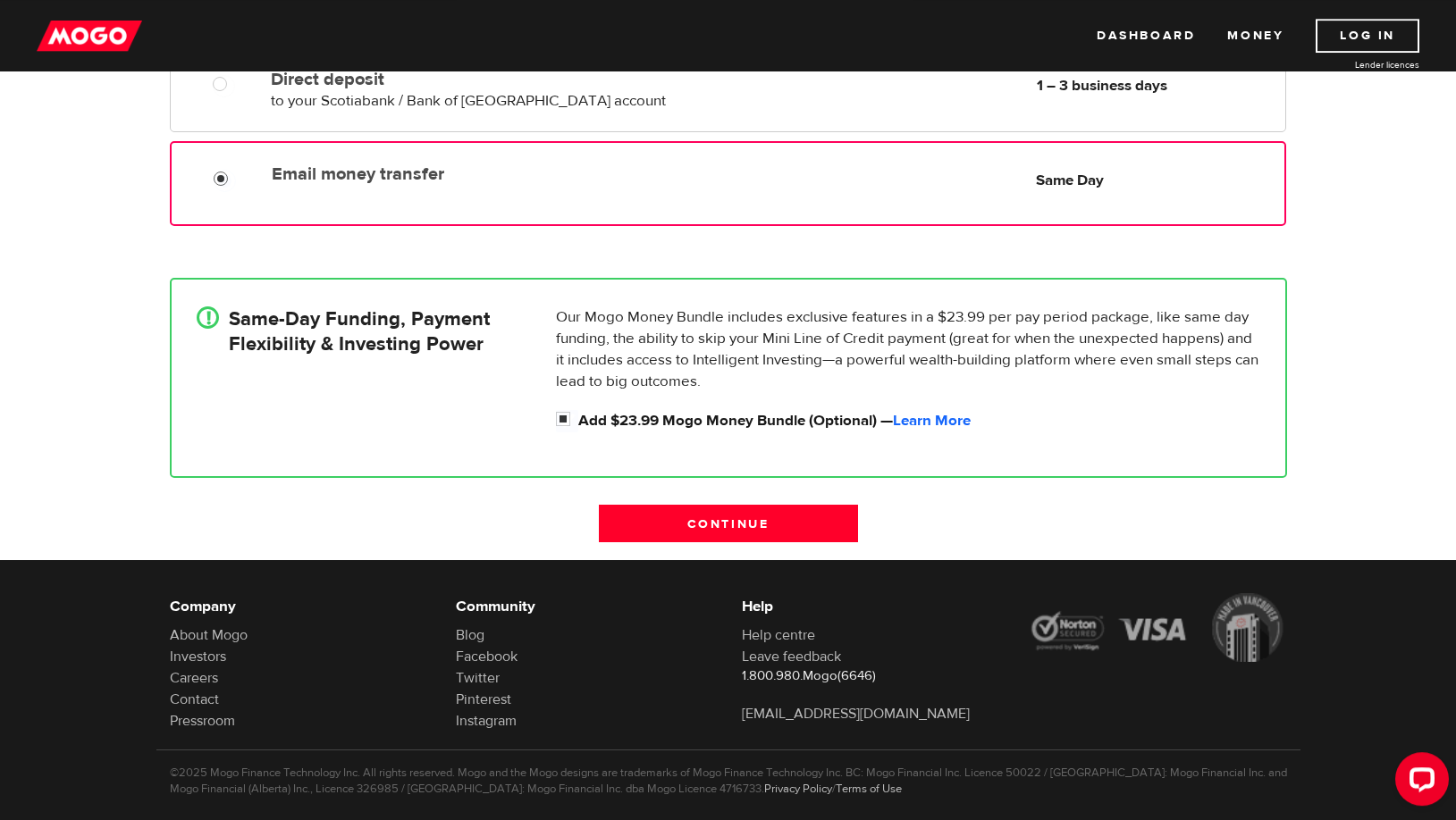
scroll to position [243, 0]
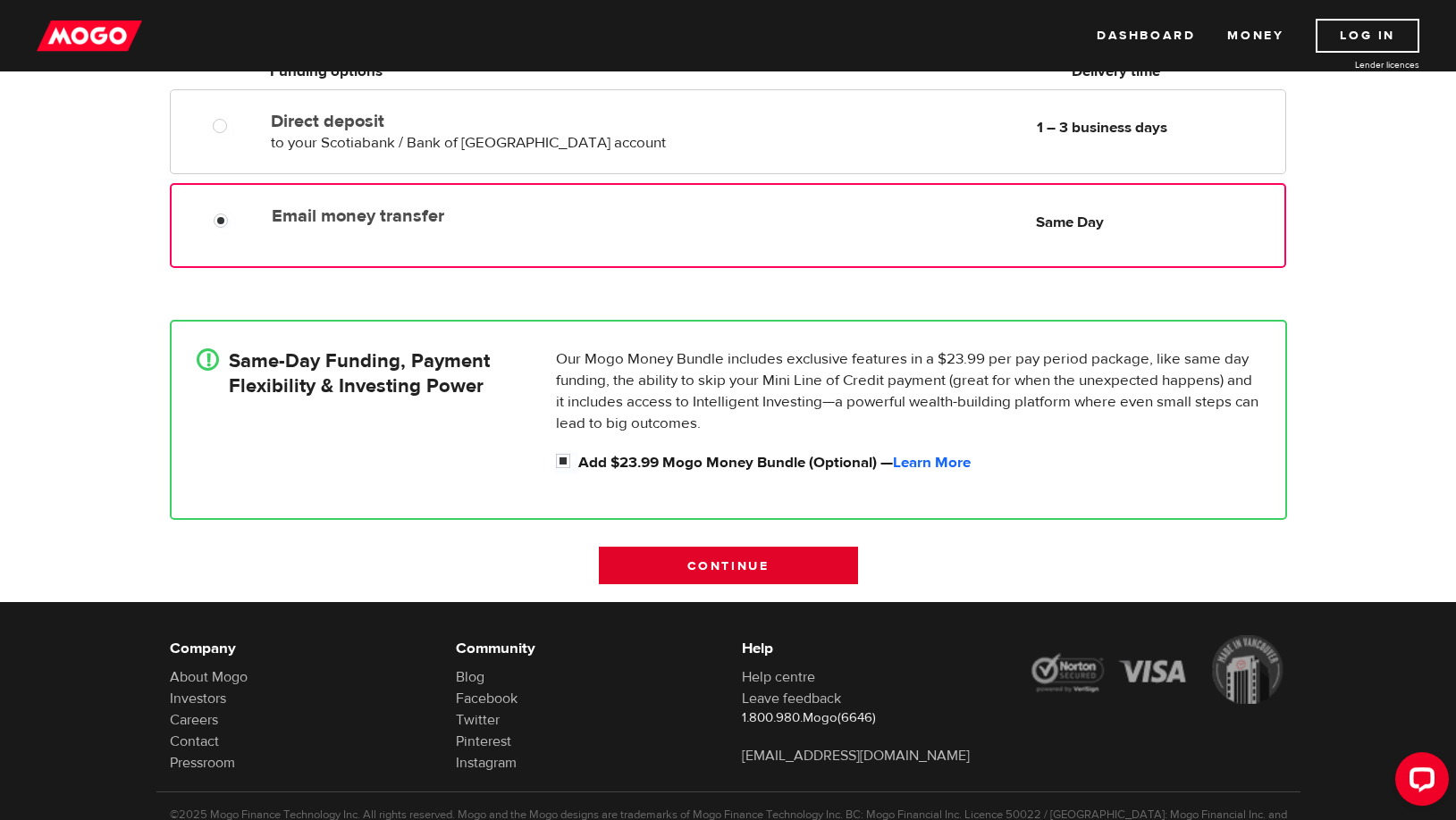
click at [733, 562] on input "Continue" at bounding box center [729, 565] width 259 height 37
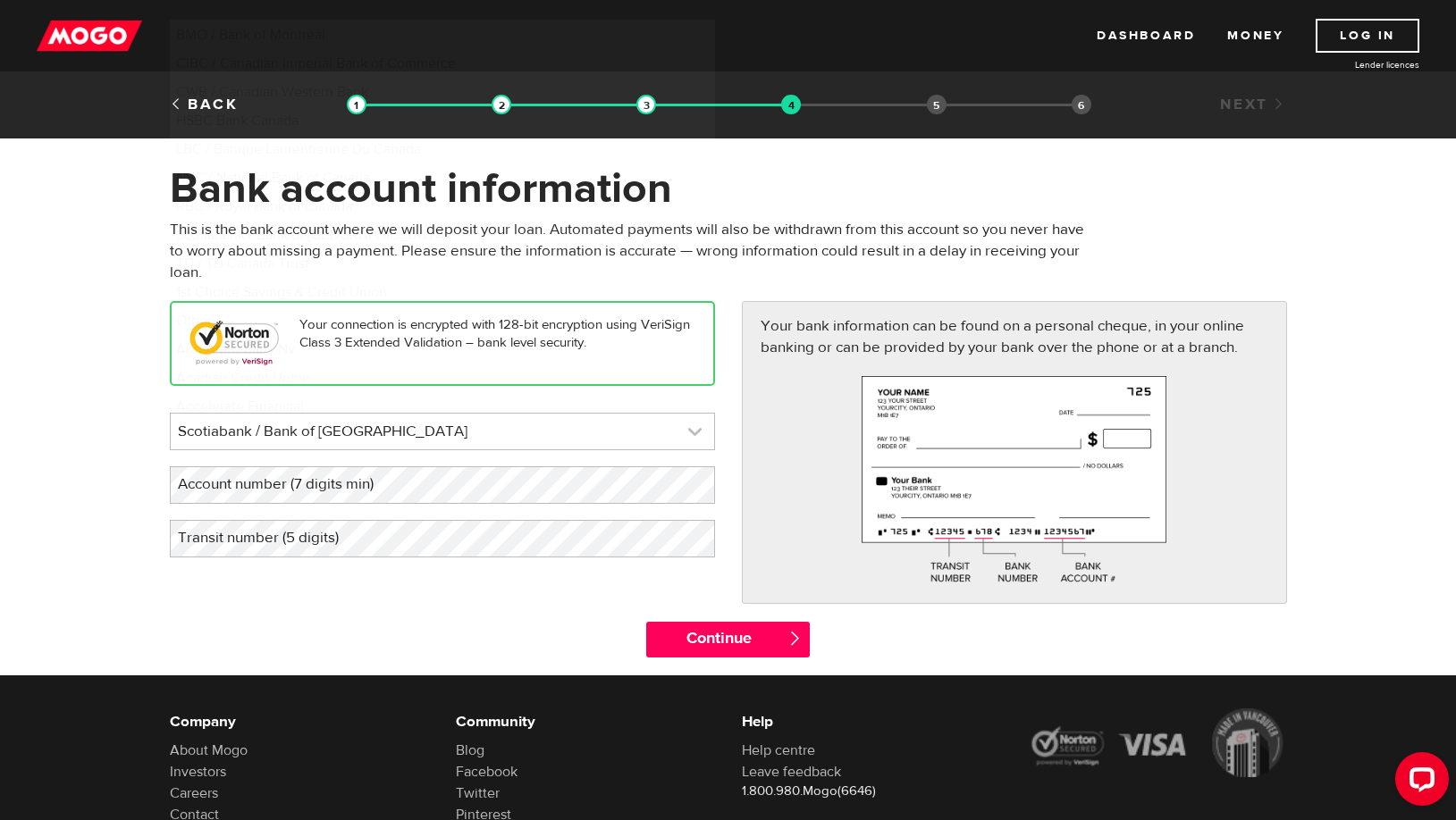
click at [695, 431] on link at bounding box center [442, 431] width 543 height 36
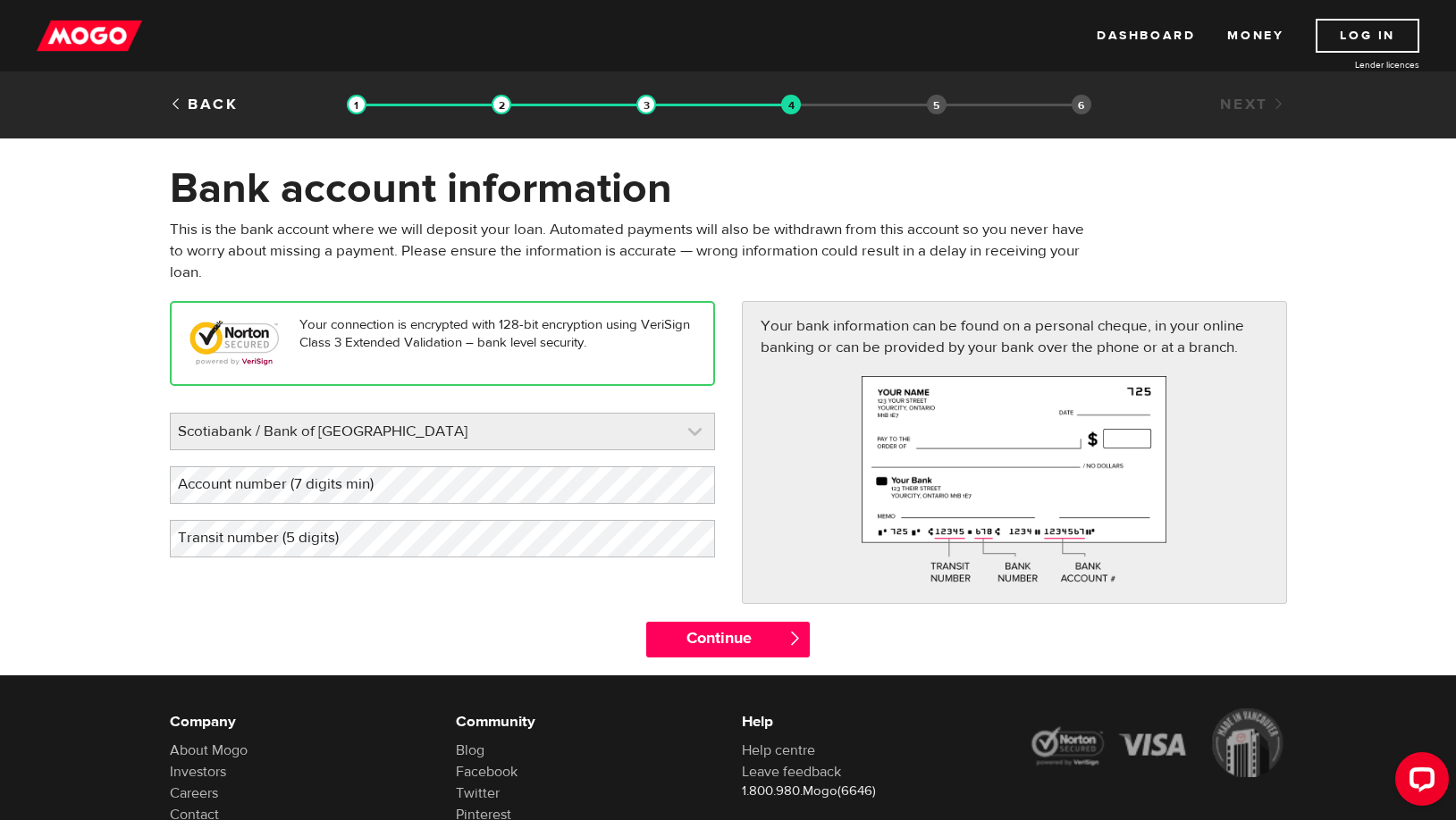
click at [695, 431] on link at bounding box center [442, 431] width 543 height 36
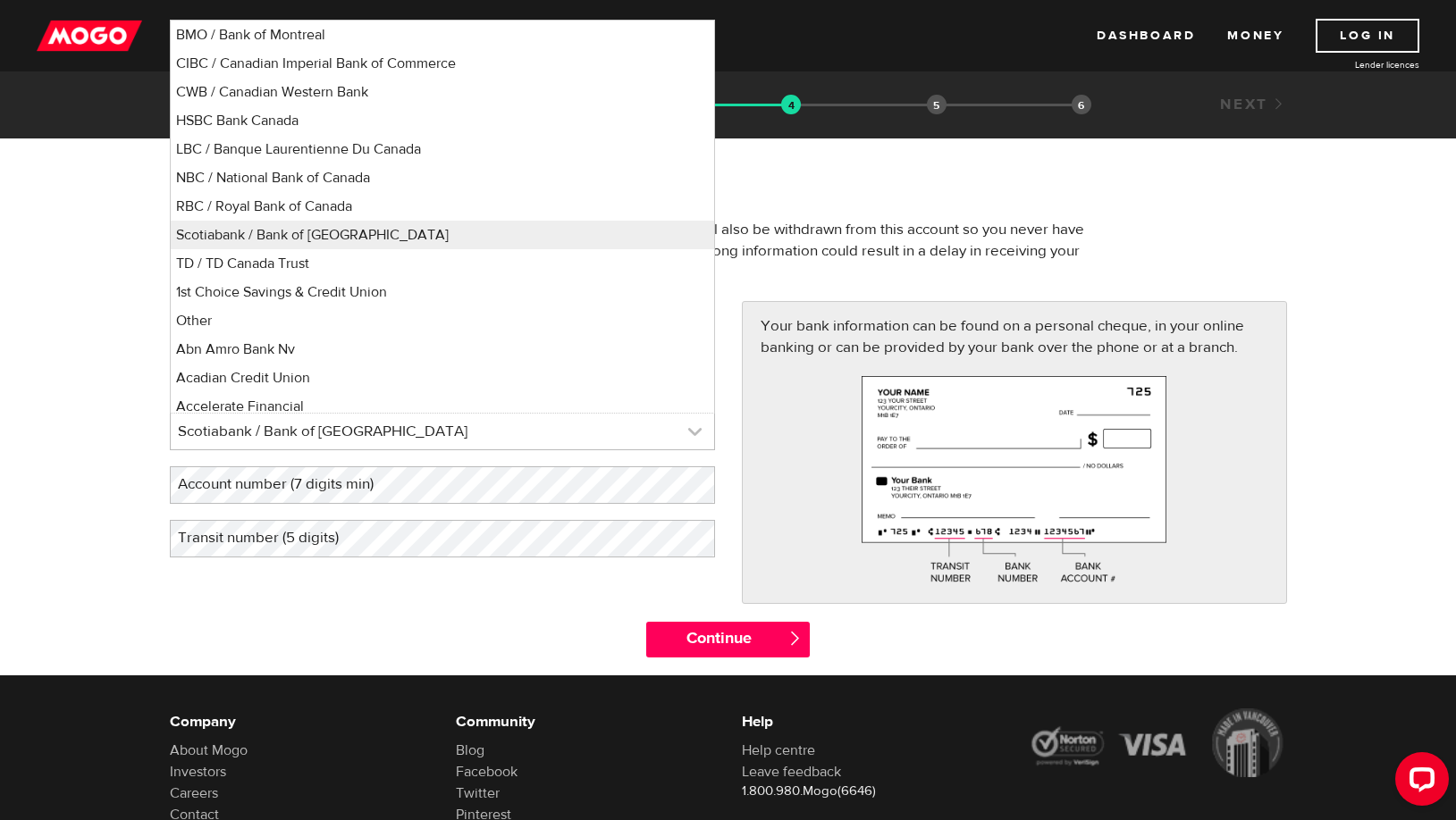
click at [695, 431] on link at bounding box center [442, 431] width 543 height 36
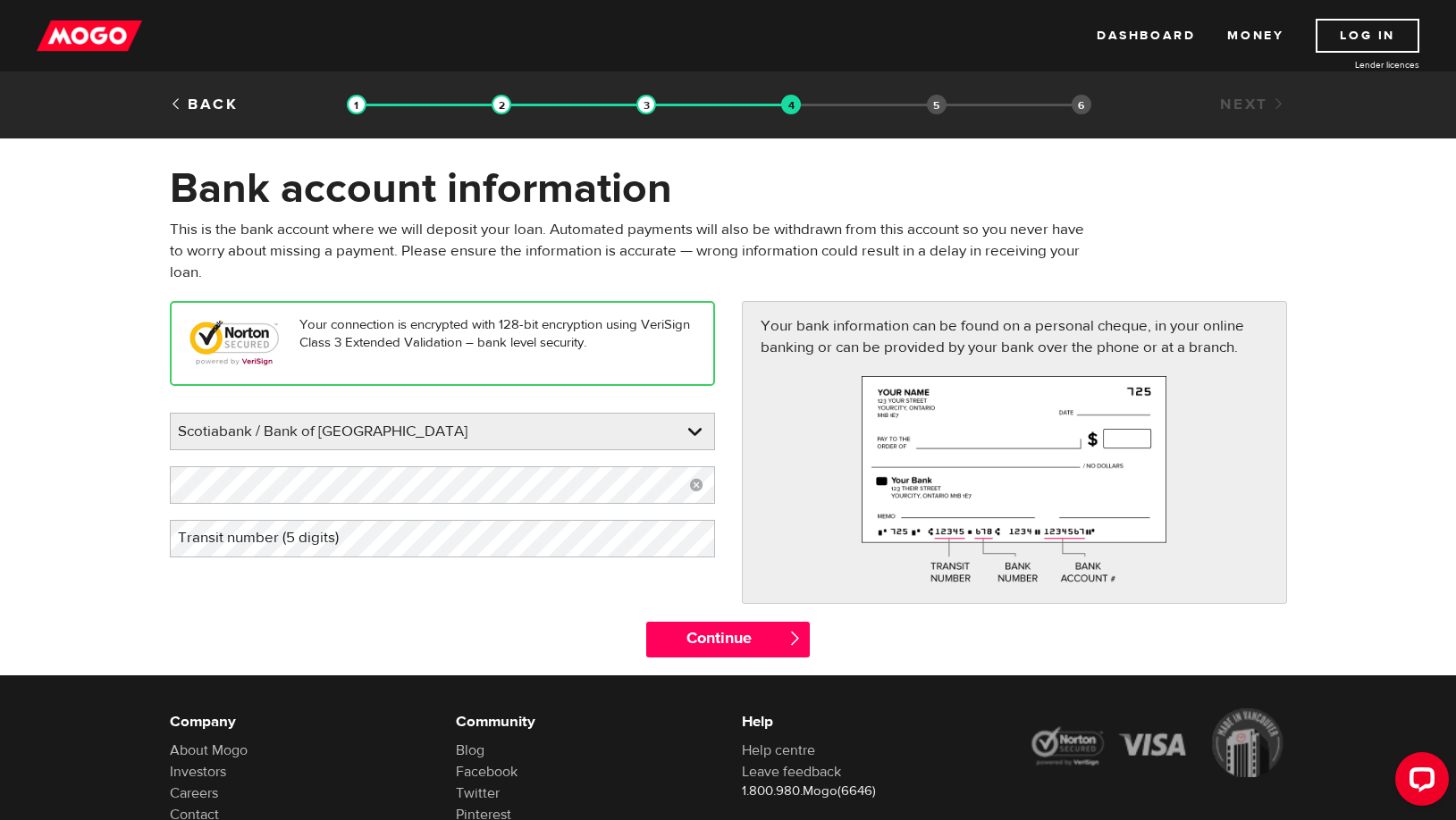
click at [229, 536] on label "Transit number (5 digits)" at bounding box center [272, 539] width 206 height 37
click at [718, 634] on input "Continue" at bounding box center [727, 639] width 164 height 36
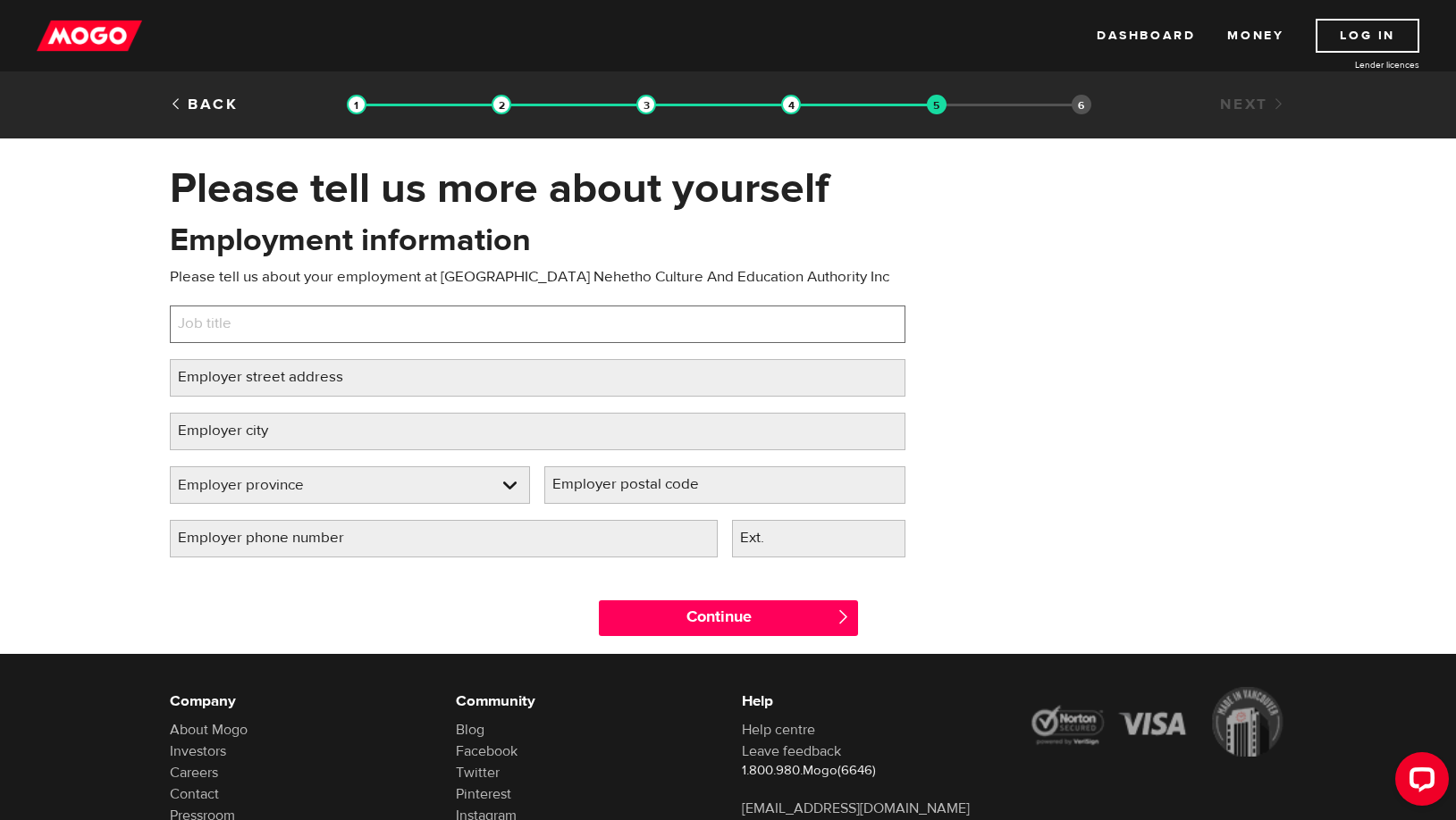
click at [273, 327] on input "Job title" at bounding box center [537, 324] width 735 height 37
type input "Administrative Assistant"
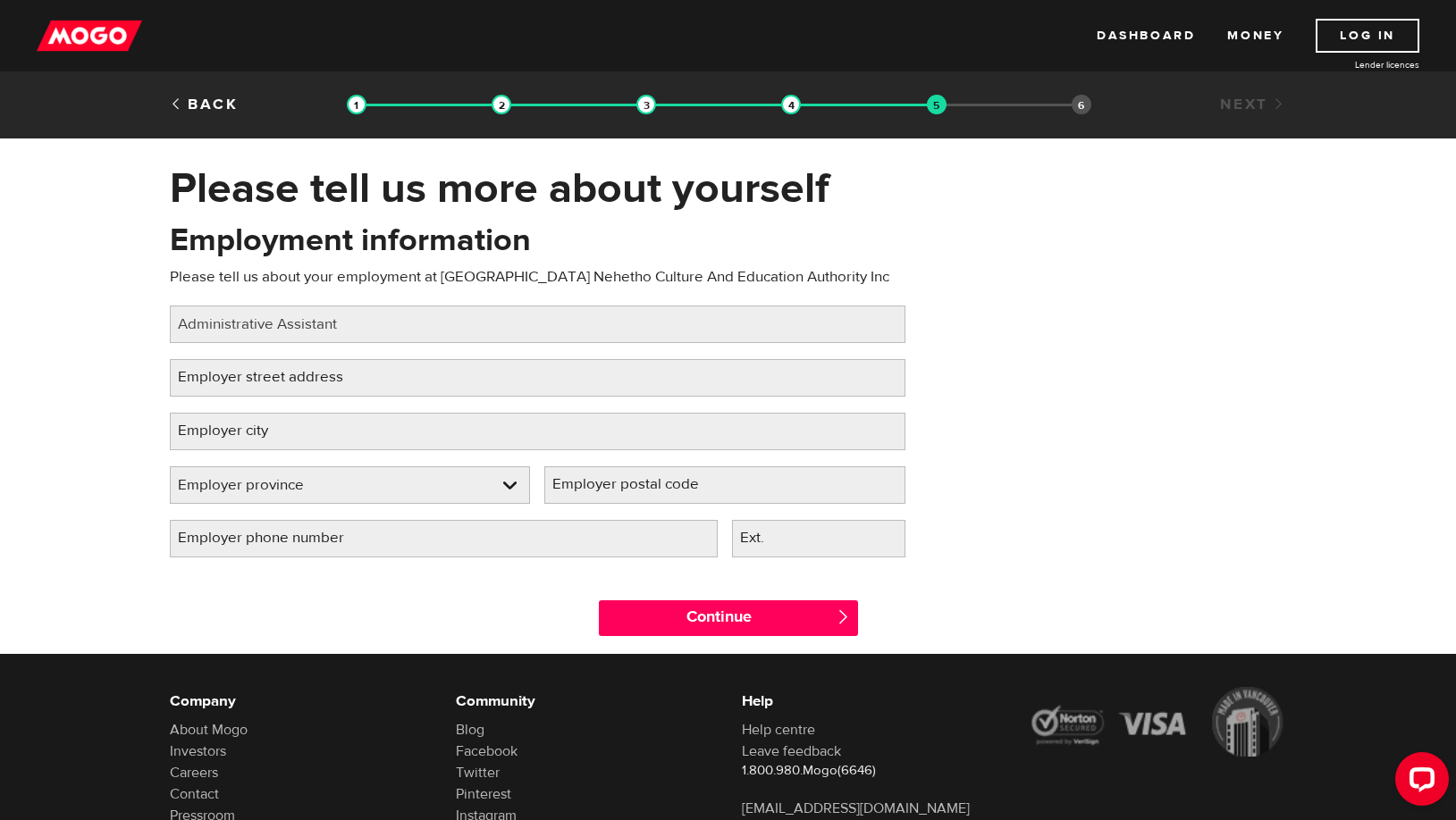
click at [273, 370] on label "Employer street address" at bounding box center [275, 377] width 210 height 37
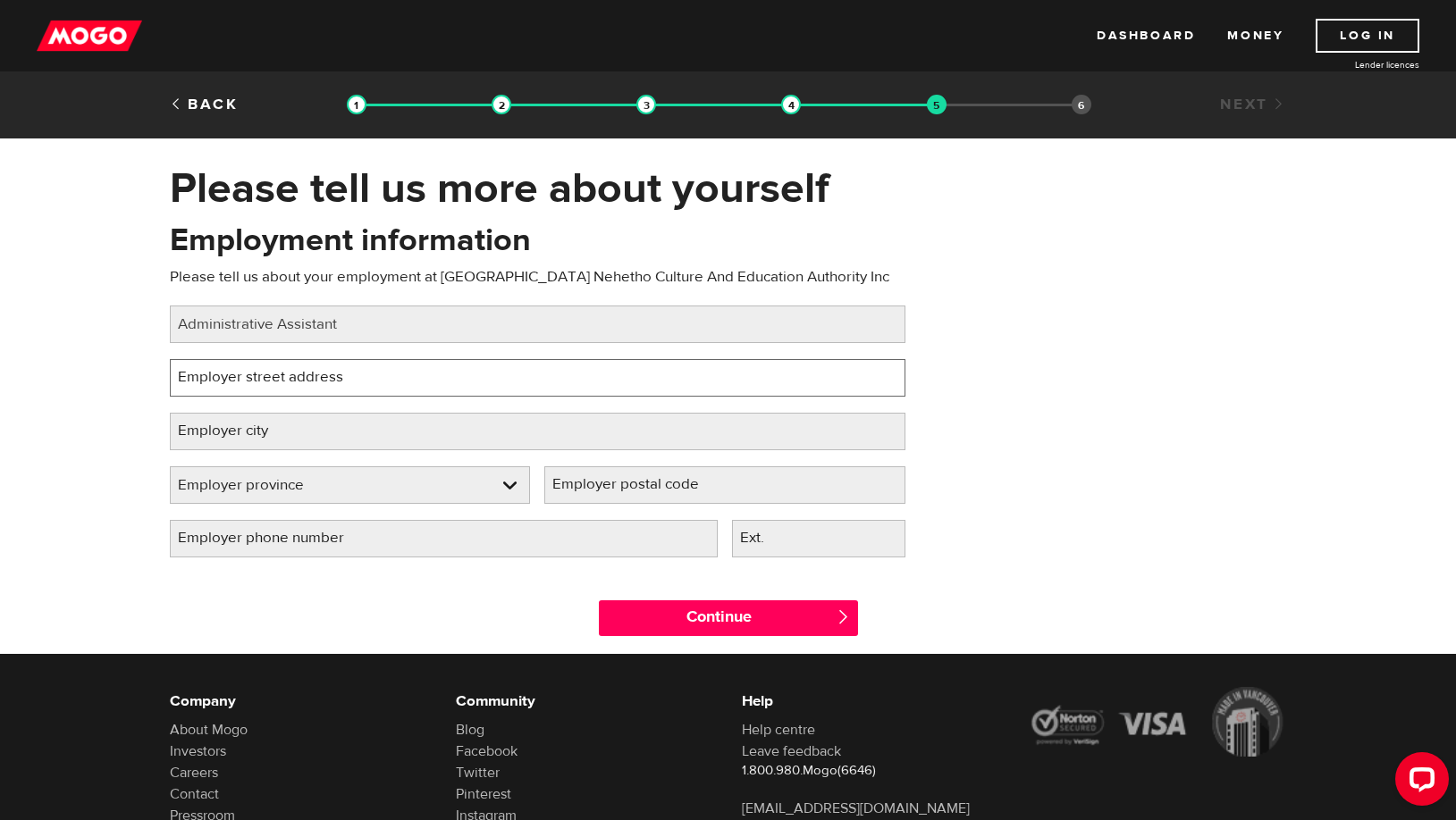
click at [273, 370] on input "Employer street address" at bounding box center [537, 377] width 735 height 37
type input "2"
type input "[STREET_ADDRESS][PERSON_NAME]"
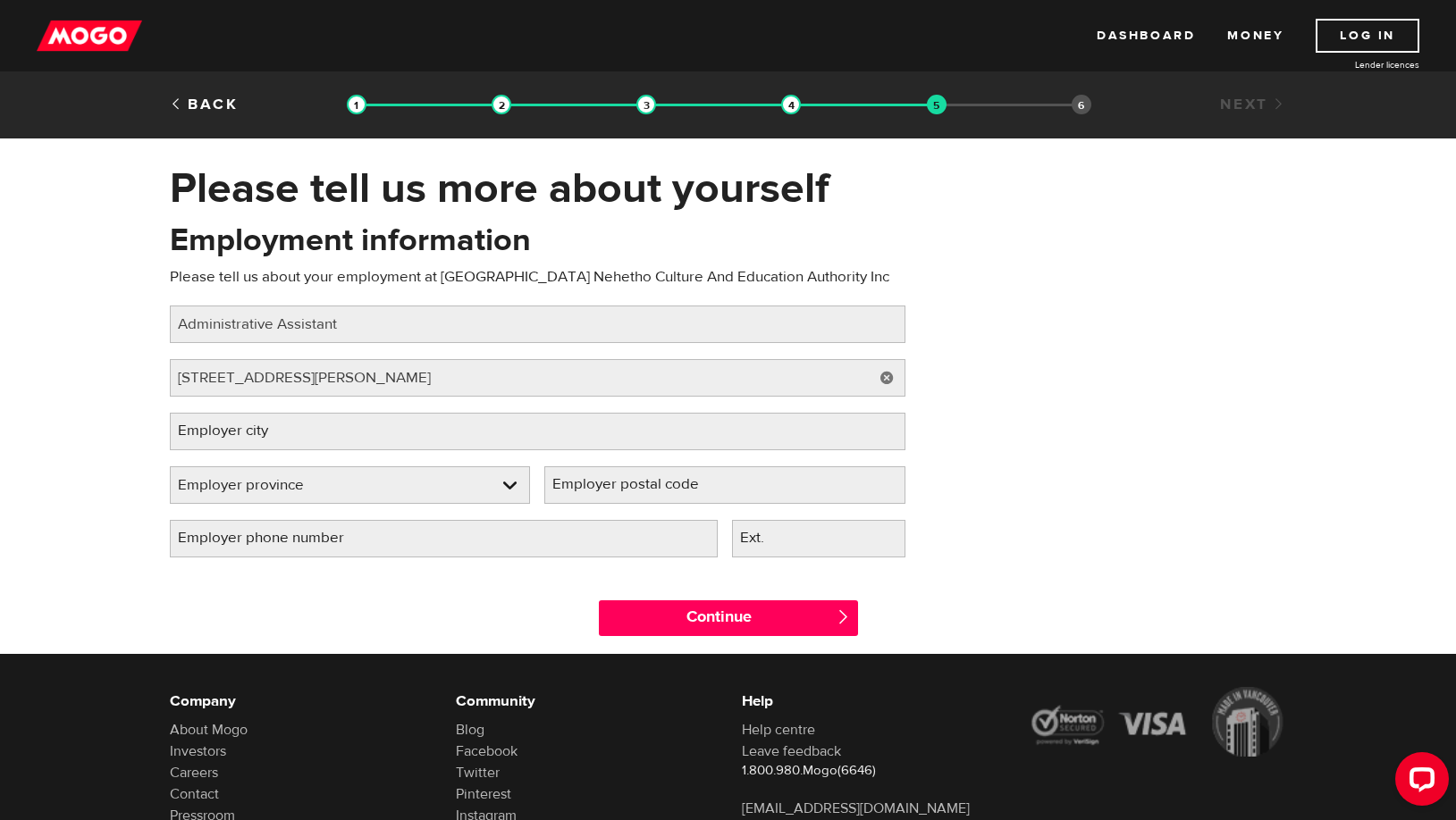
click at [285, 434] on label "Employer city" at bounding box center [237, 431] width 135 height 37
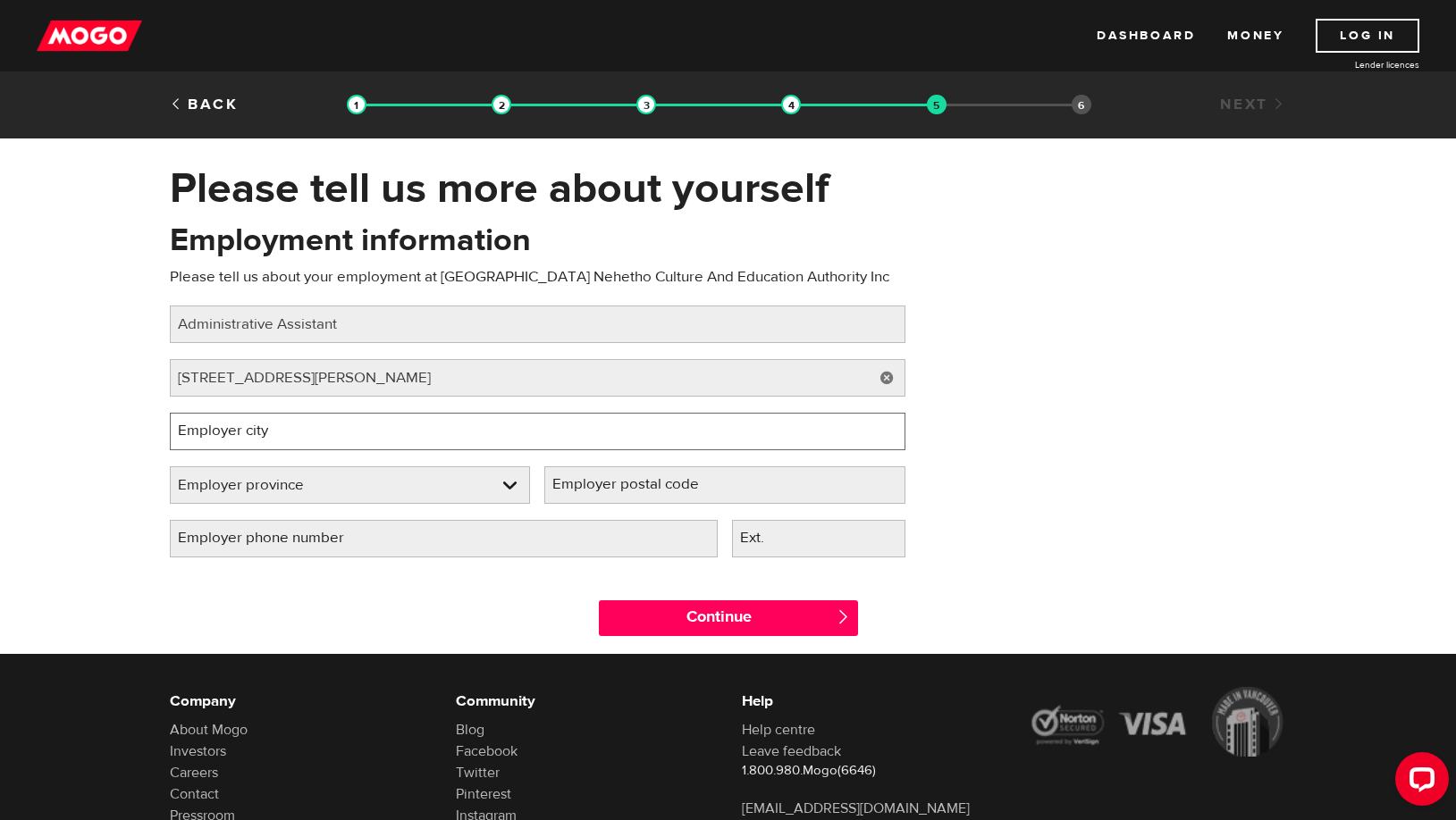
click at [285, 434] on input "Employer city" at bounding box center [537, 431] width 735 height 37
type input "[PERSON_NAME] House"
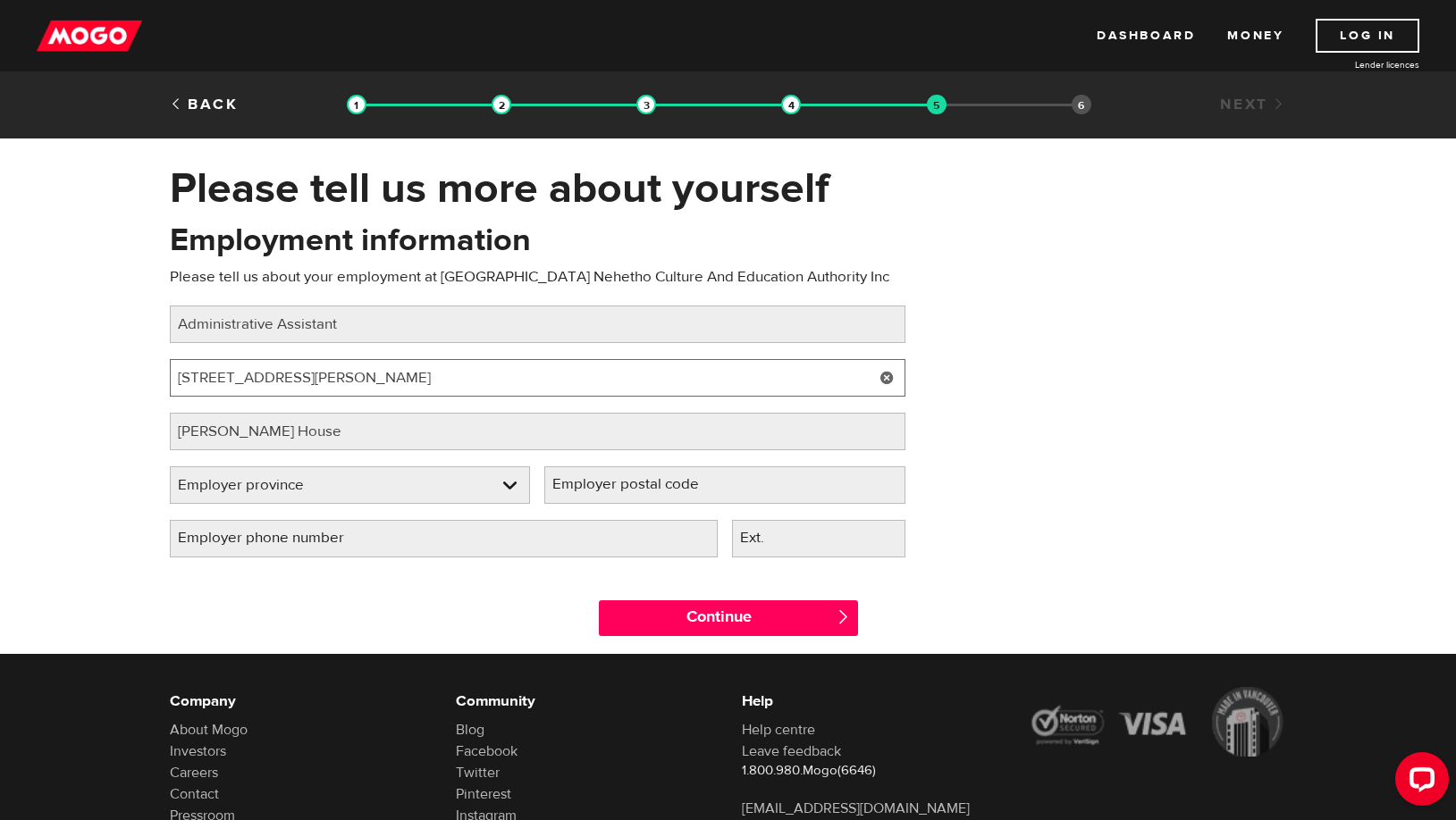
drag, startPoint x: 287, startPoint y: 377, endPoint x: 87, endPoint y: 389, distance: 200.4
click at [170, 389] on input "[STREET_ADDRESS][PERSON_NAME]" at bounding box center [537, 377] width 735 height 37
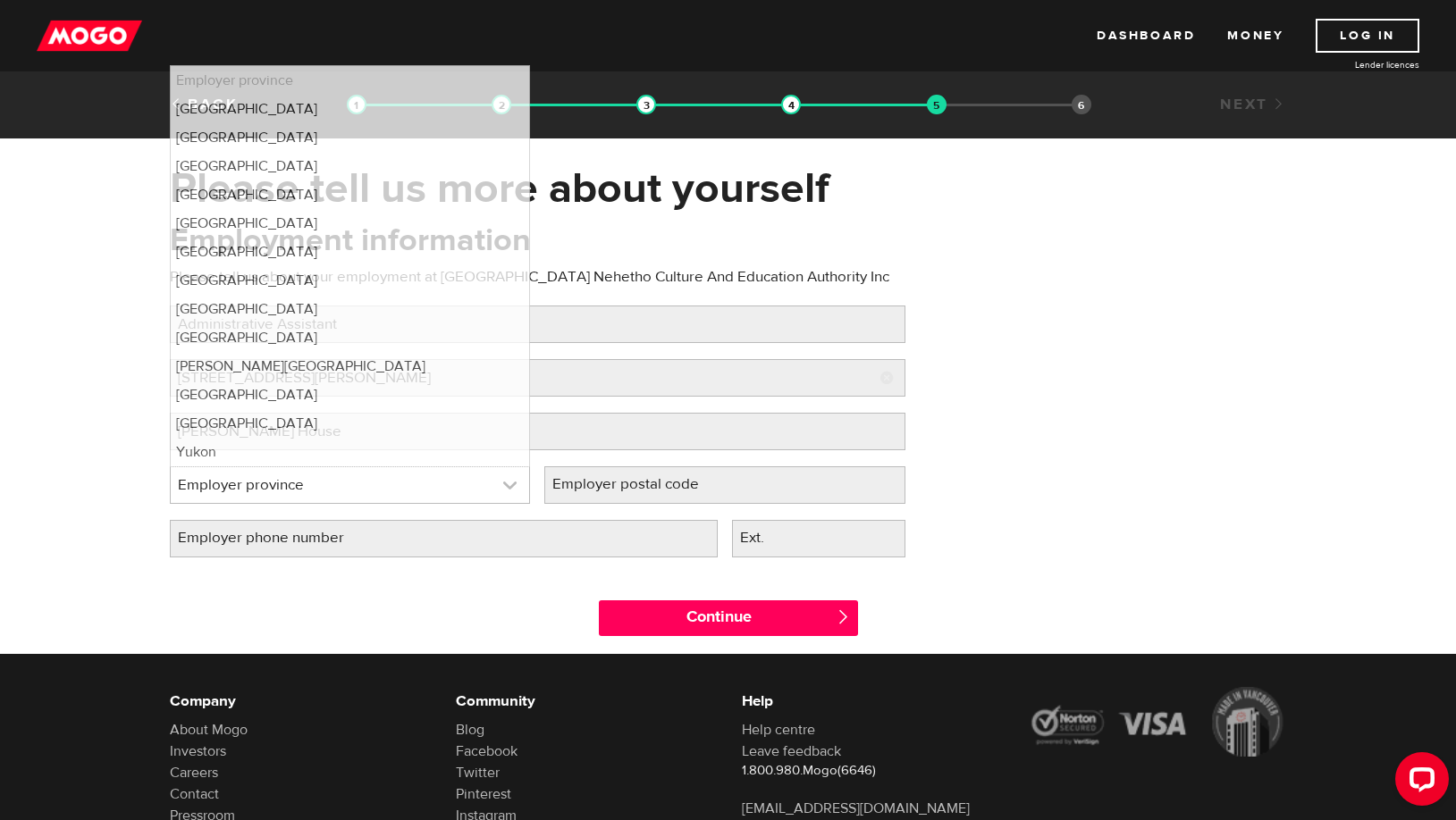
click at [512, 485] on link at bounding box center [350, 485] width 359 height 36
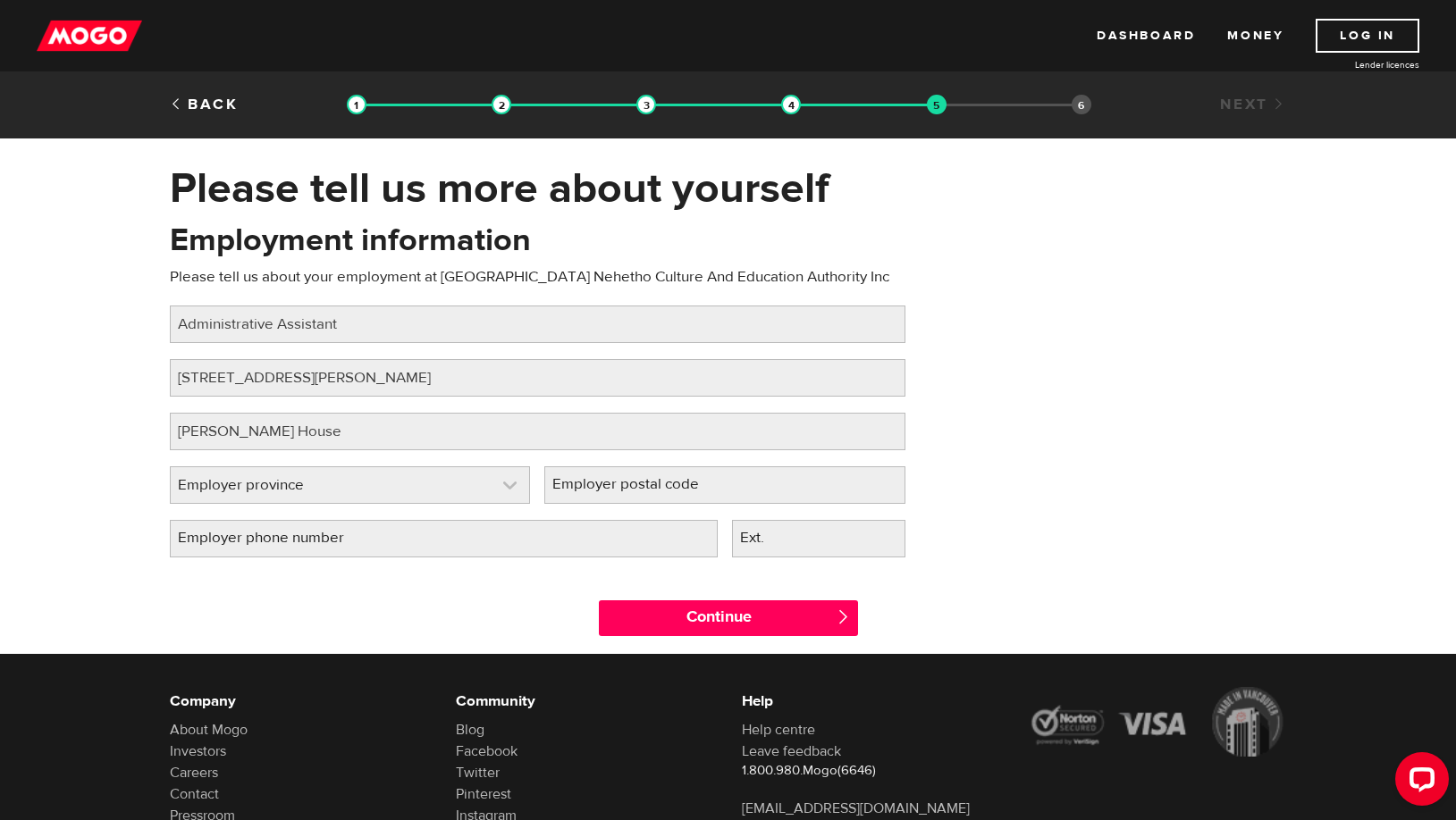
click at [512, 485] on link at bounding box center [350, 485] width 359 height 36
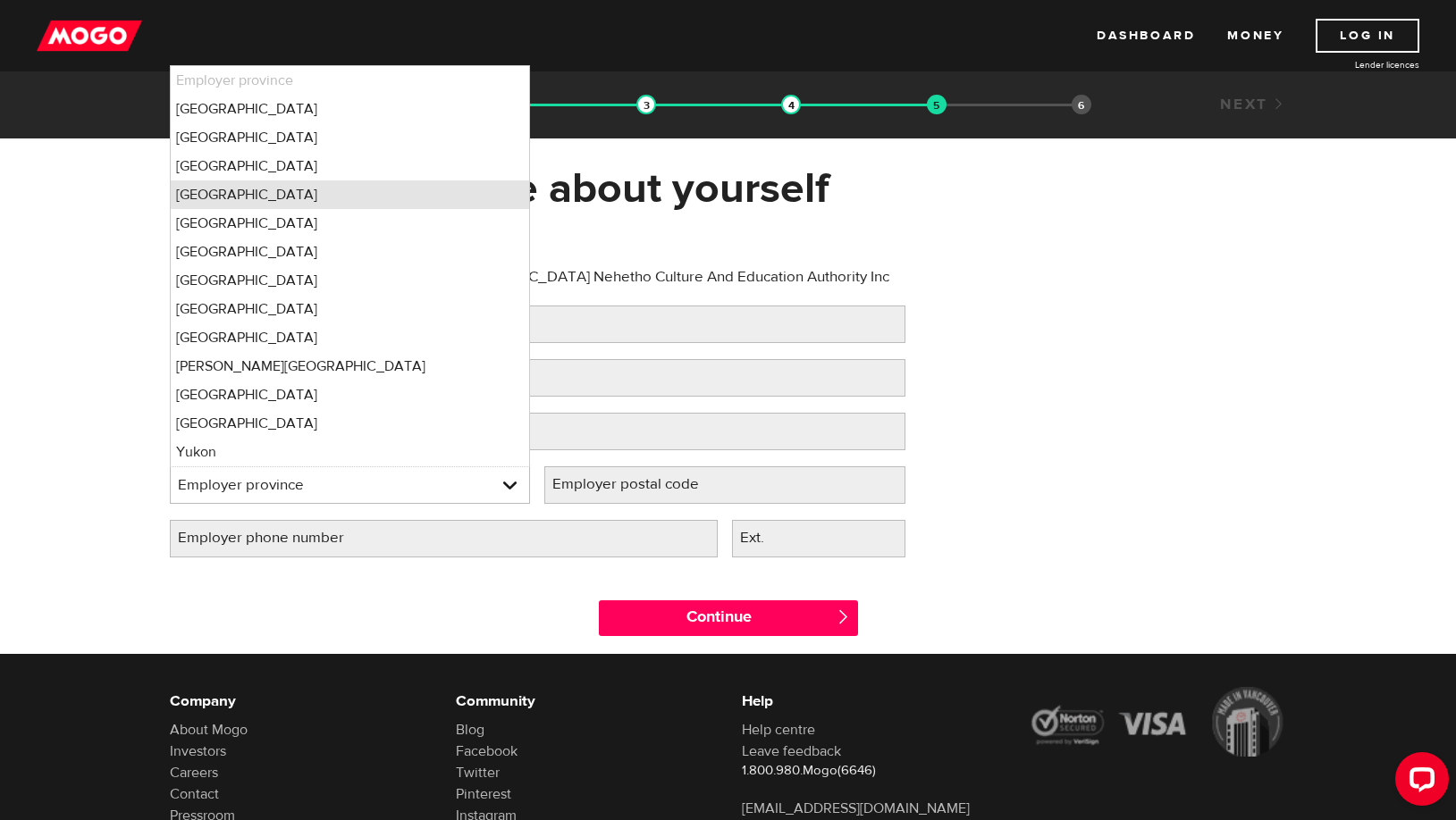
click at [213, 192] on li "Manitoba" at bounding box center [350, 194] width 359 height 28
select select "MB"
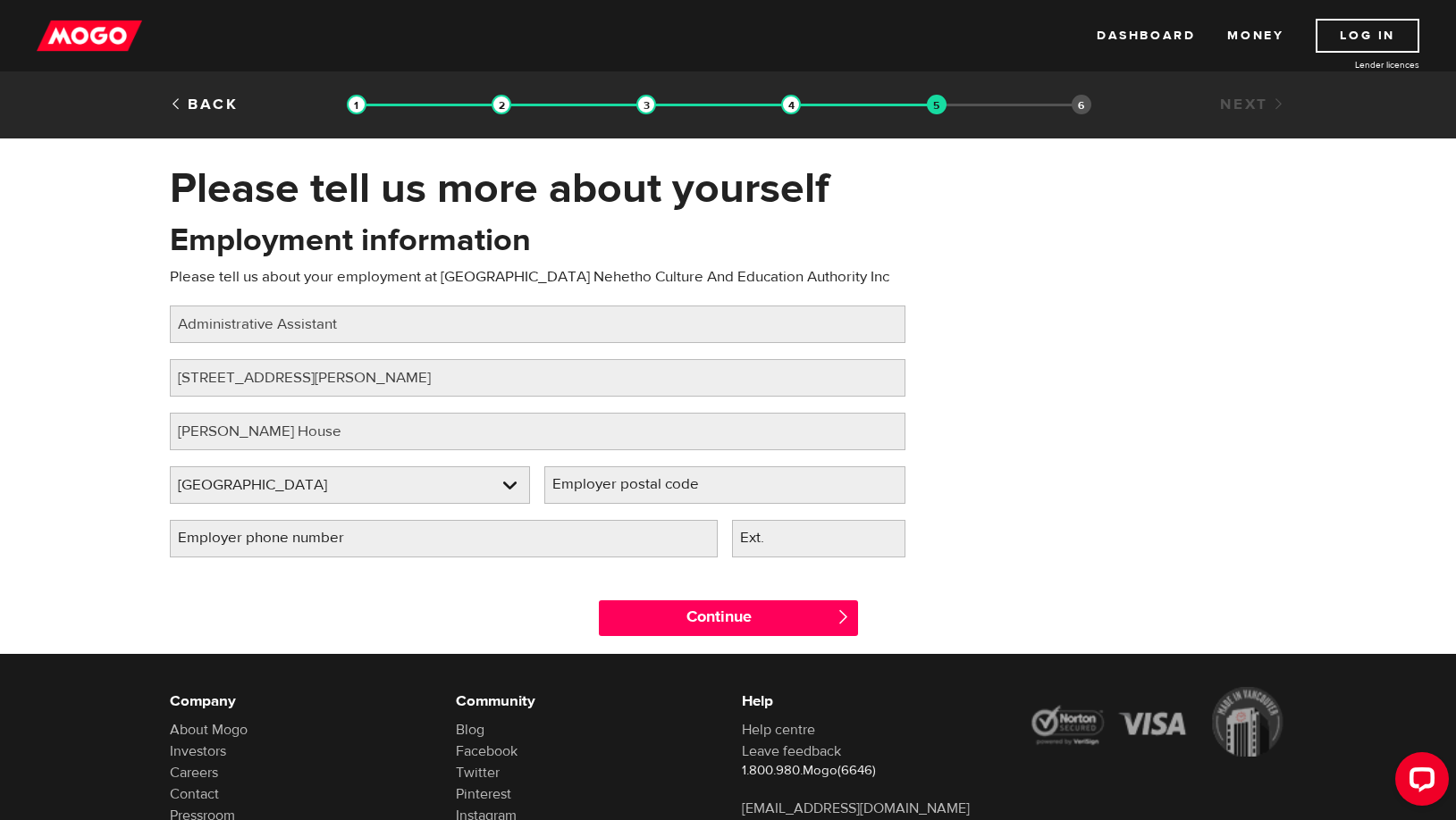
click at [676, 493] on label "Employer postal code" at bounding box center [639, 485] width 191 height 37
click at [676, 493] on input "Employer postal code" at bounding box center [724, 485] width 361 height 37
type input "r0b 1a0"
click at [442, 556] on input "Employer phone number" at bounding box center [444, 539] width 548 height 37
type input "(204) 484-2602"
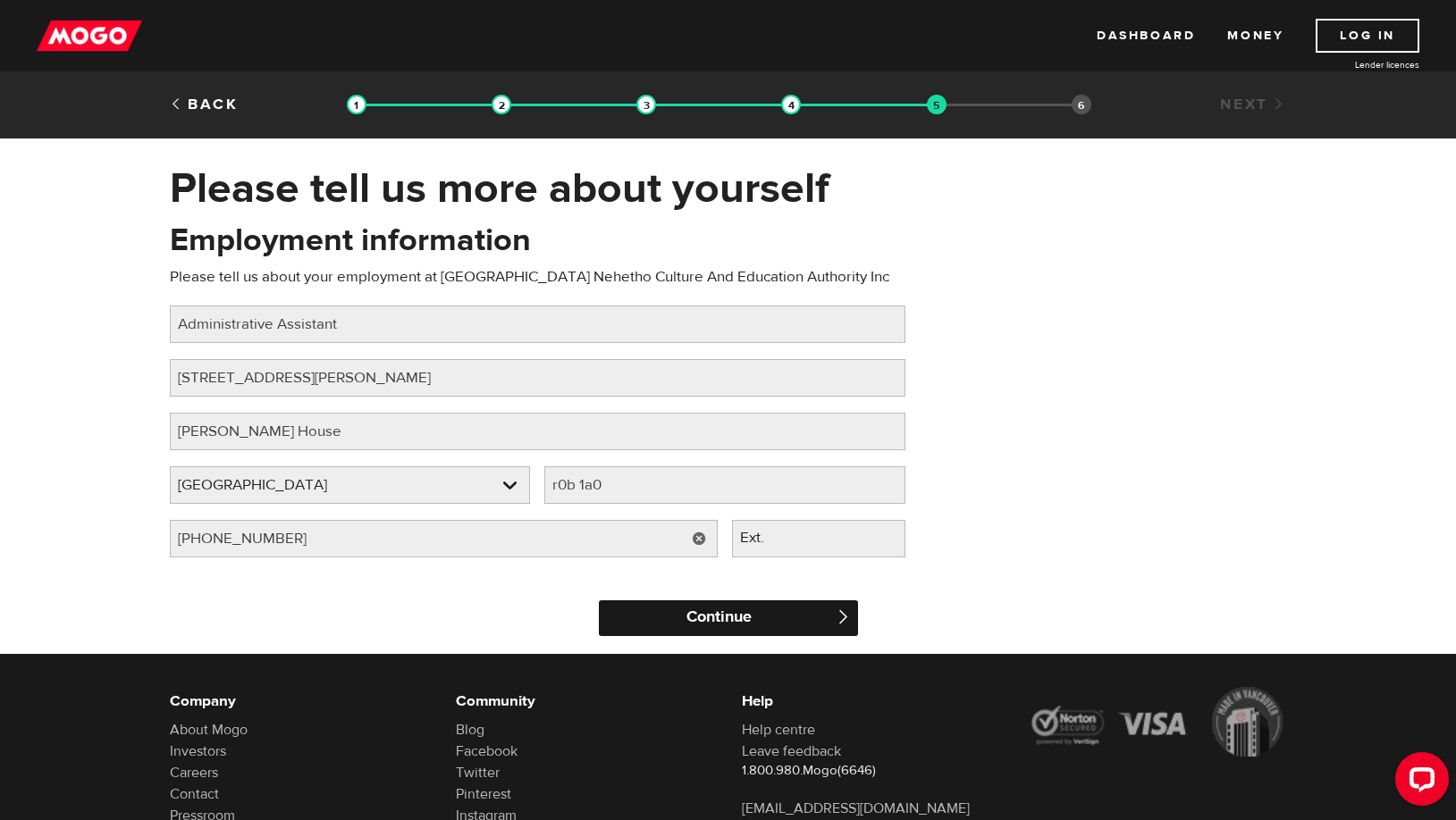
click at [733, 614] on input "Continue" at bounding box center [729, 618] width 259 height 36
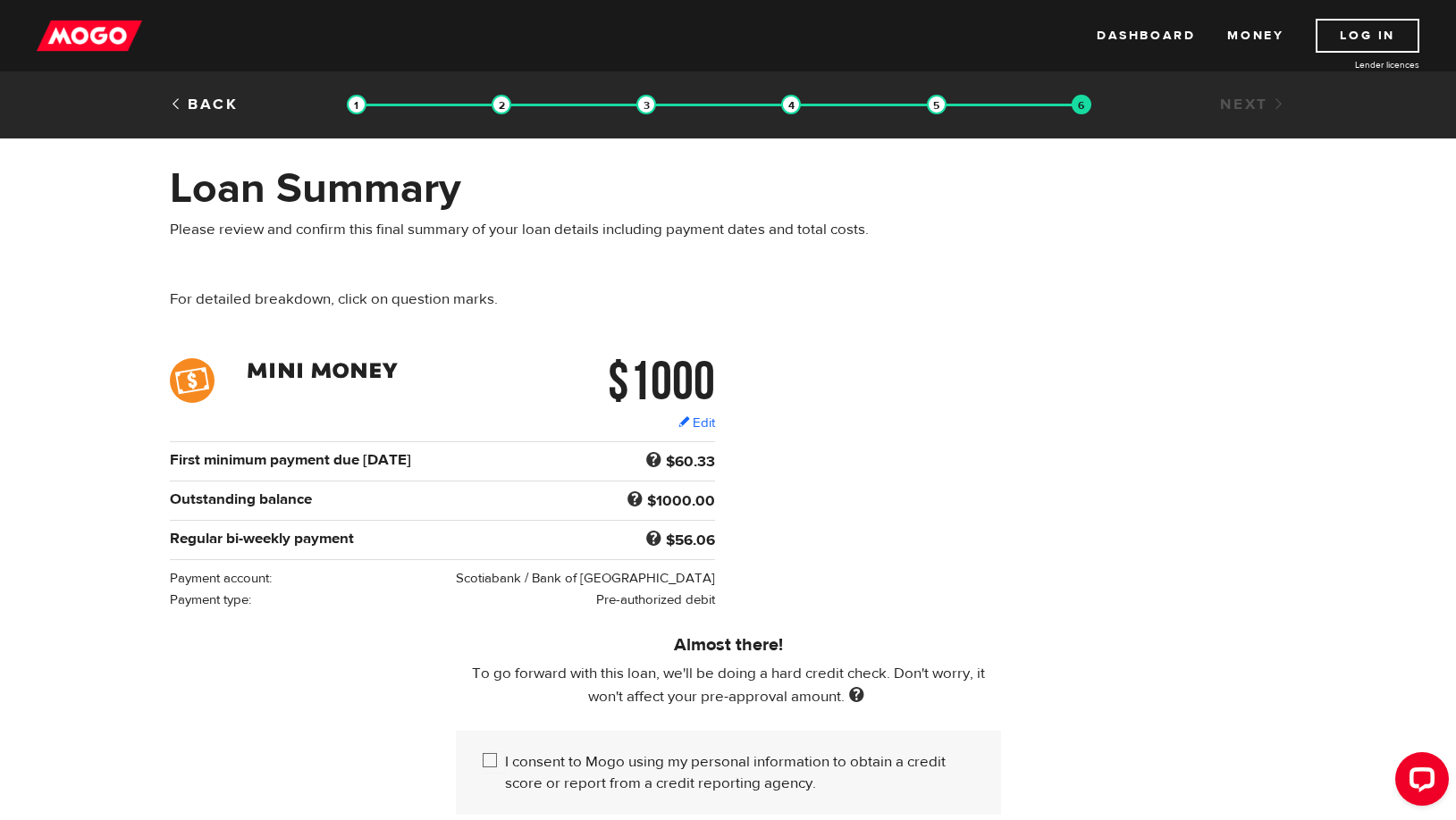
click at [490, 752] on input "I consent to Mogo using my personal information to obtain a credit score or rep…" at bounding box center [493, 762] width 22 height 22
checkbox input "true"
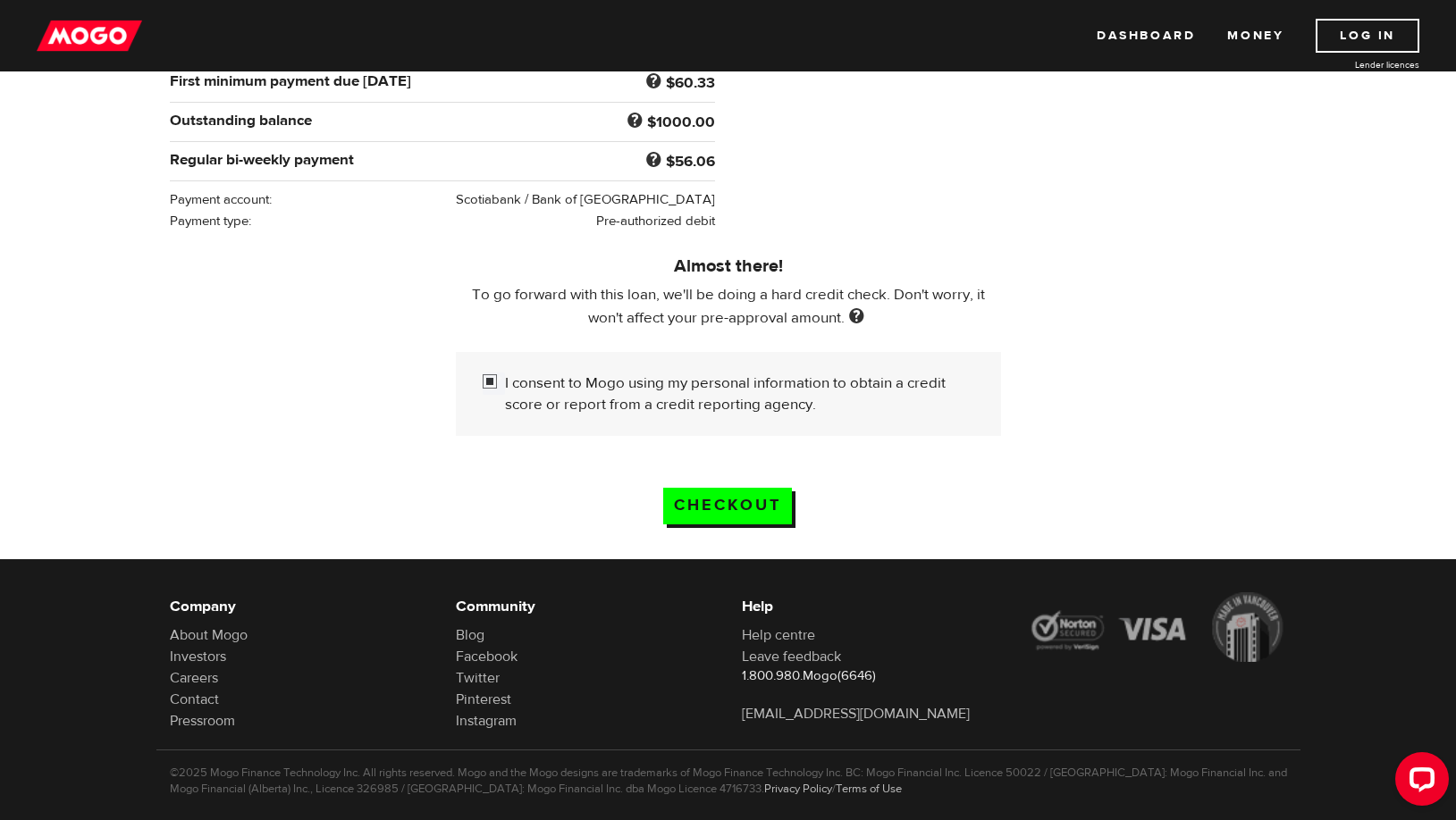
scroll to position [362, 0]
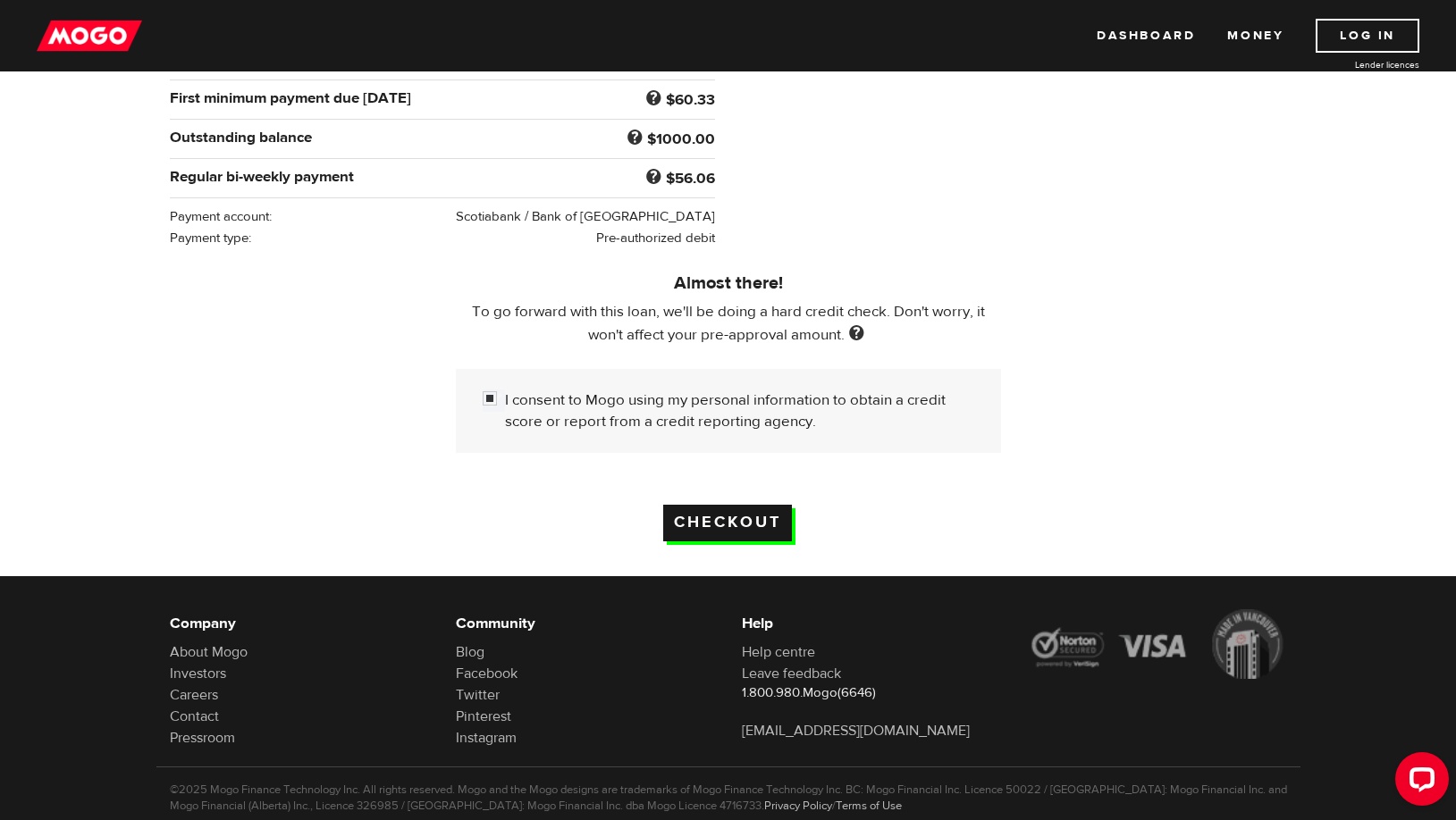
click at [723, 505] on input "Checkout" at bounding box center [727, 523] width 129 height 37
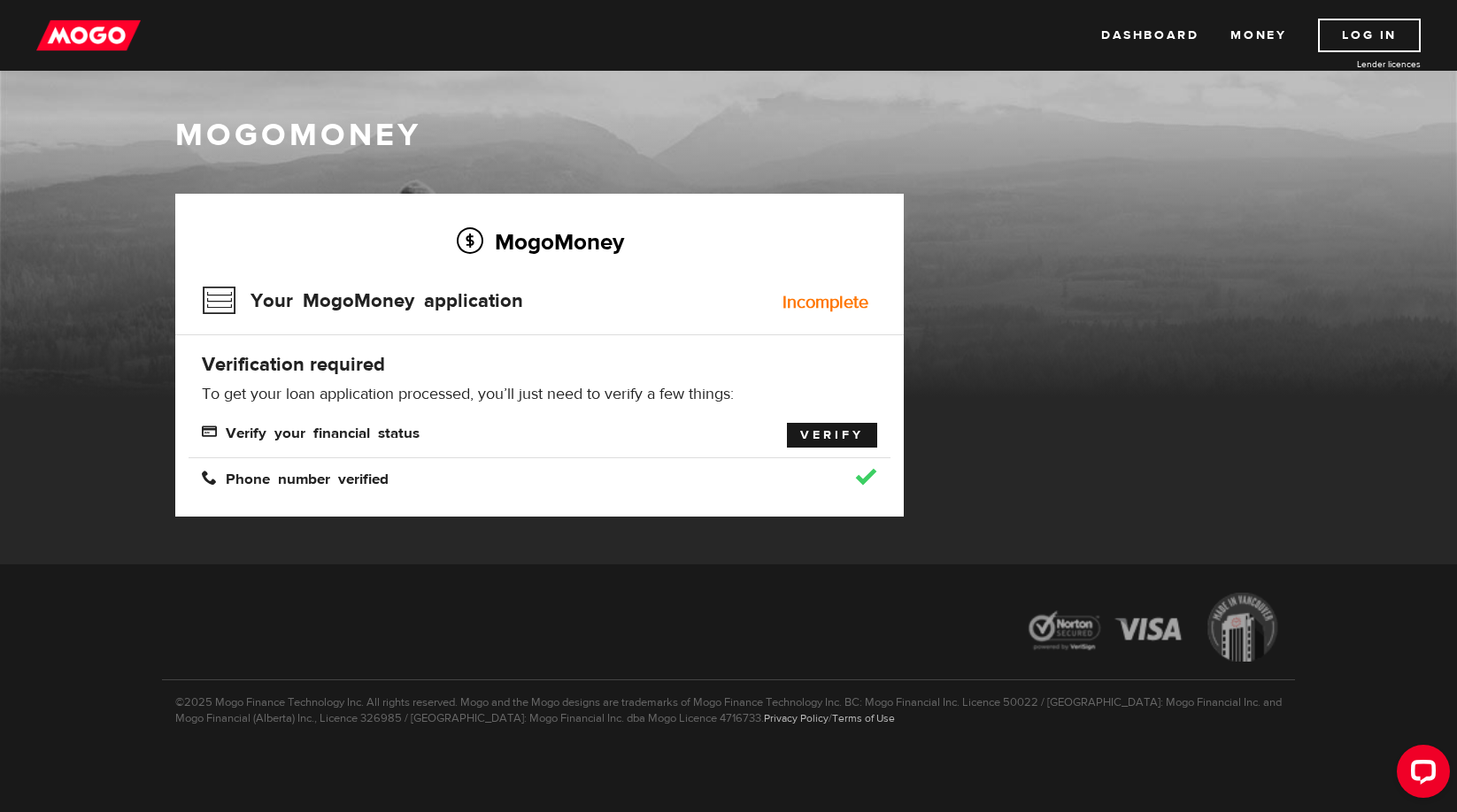
click at [816, 433] on link "Verify" at bounding box center [832, 435] width 90 height 24
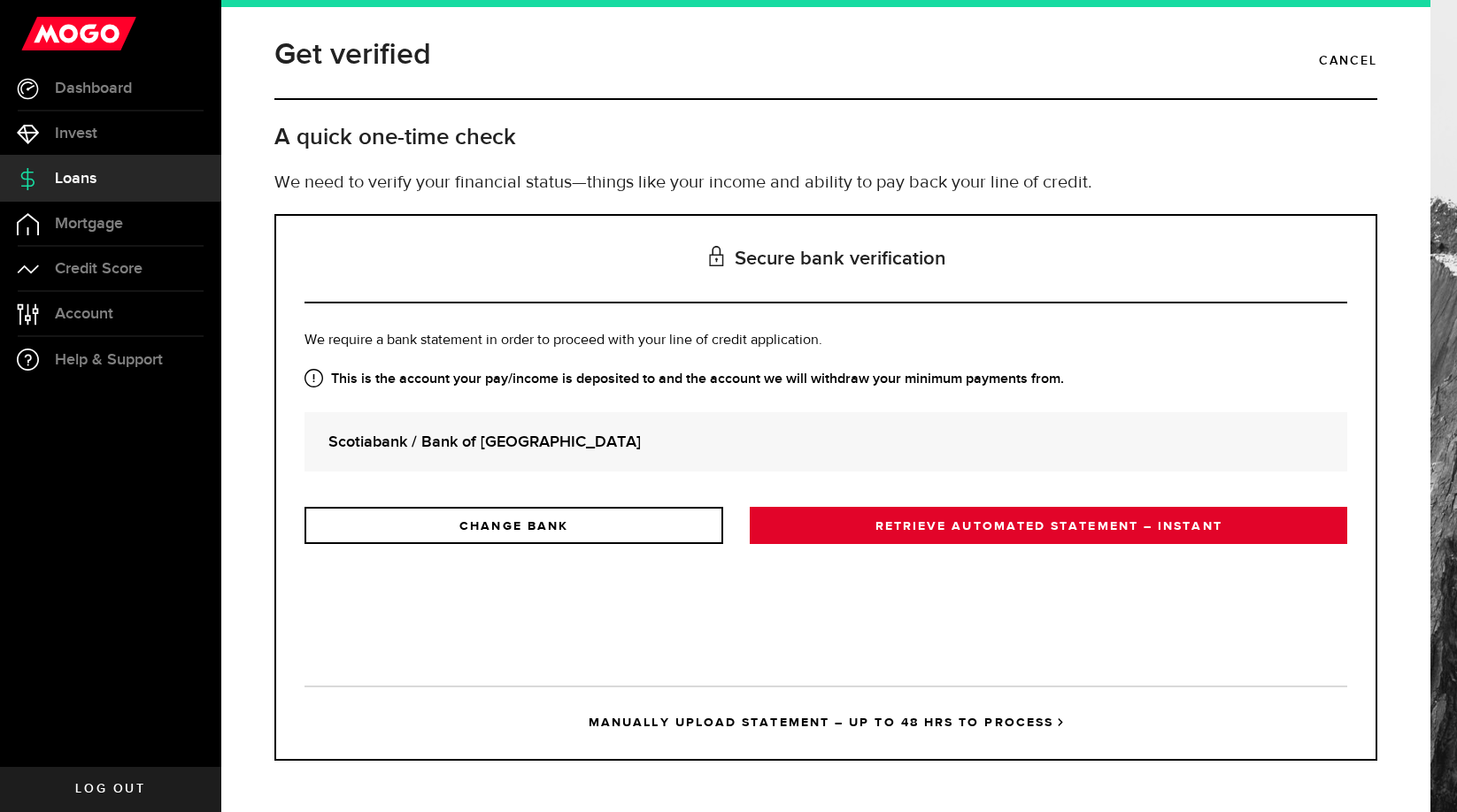
click at [1020, 526] on link "RETRIEVE AUTOMATED STATEMENT – INSTANT" at bounding box center [1048, 525] width 598 height 37
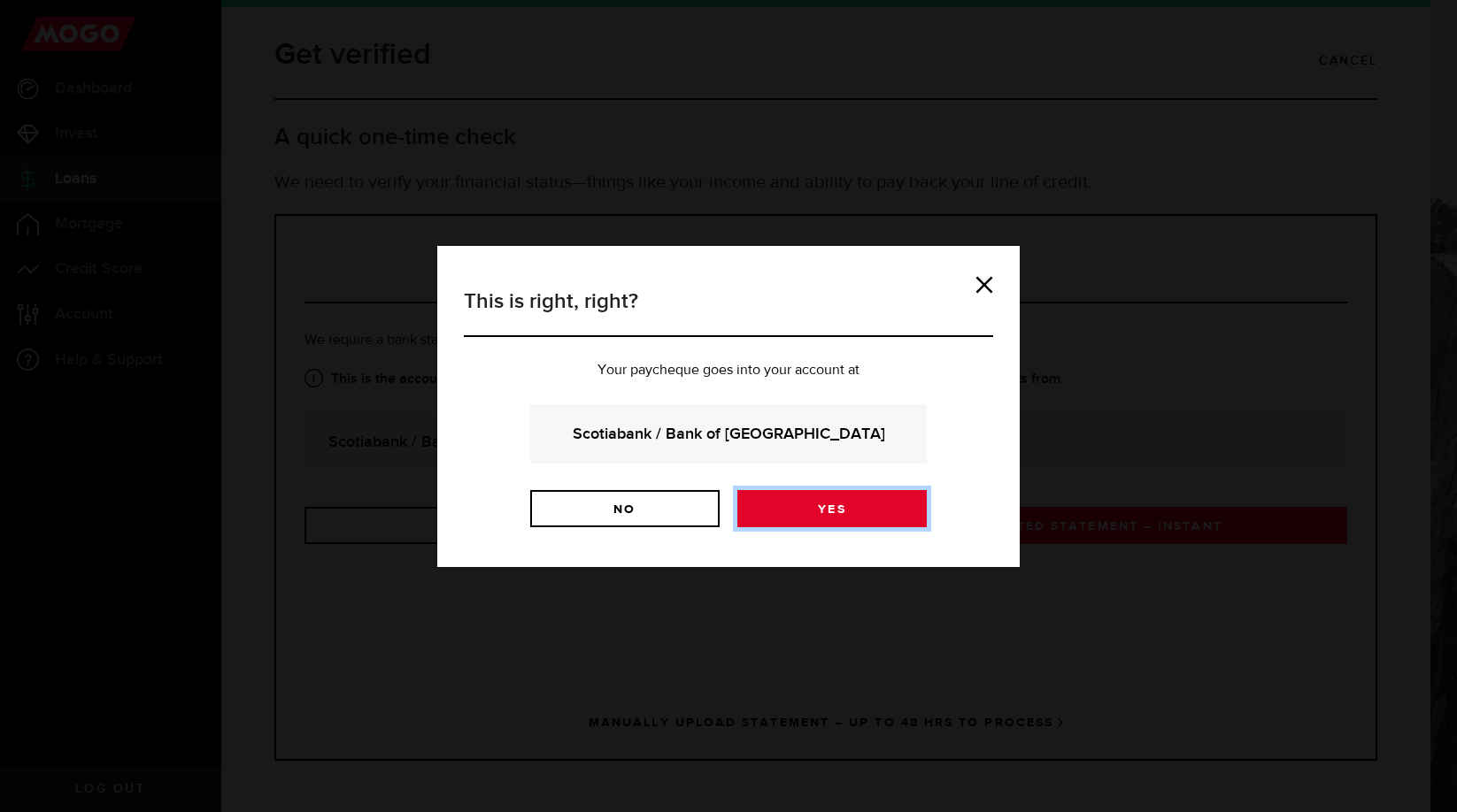
click at [847, 511] on link "Yes" at bounding box center [831, 508] width 189 height 37
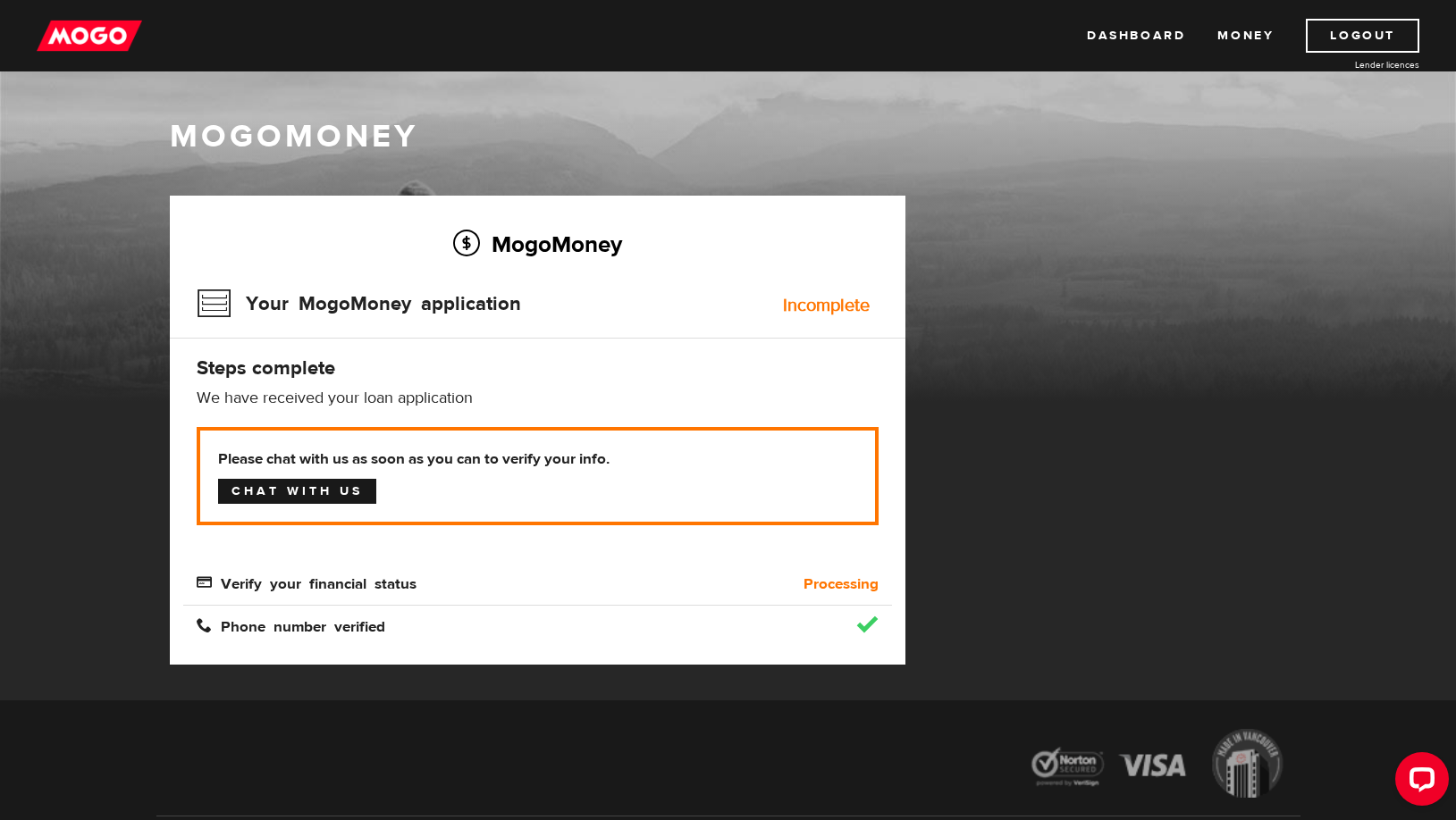
click at [282, 493] on link "Chat with us" at bounding box center [297, 490] width 158 height 25
click at [401, 587] on span "Verify your financial status" at bounding box center [306, 582] width 220 height 16
click at [832, 587] on b "Processing" at bounding box center [841, 583] width 75 height 21
click at [828, 305] on div "Incomplete" at bounding box center [826, 306] width 87 height 18
click at [832, 305] on div "Incomplete" at bounding box center [826, 306] width 87 height 18
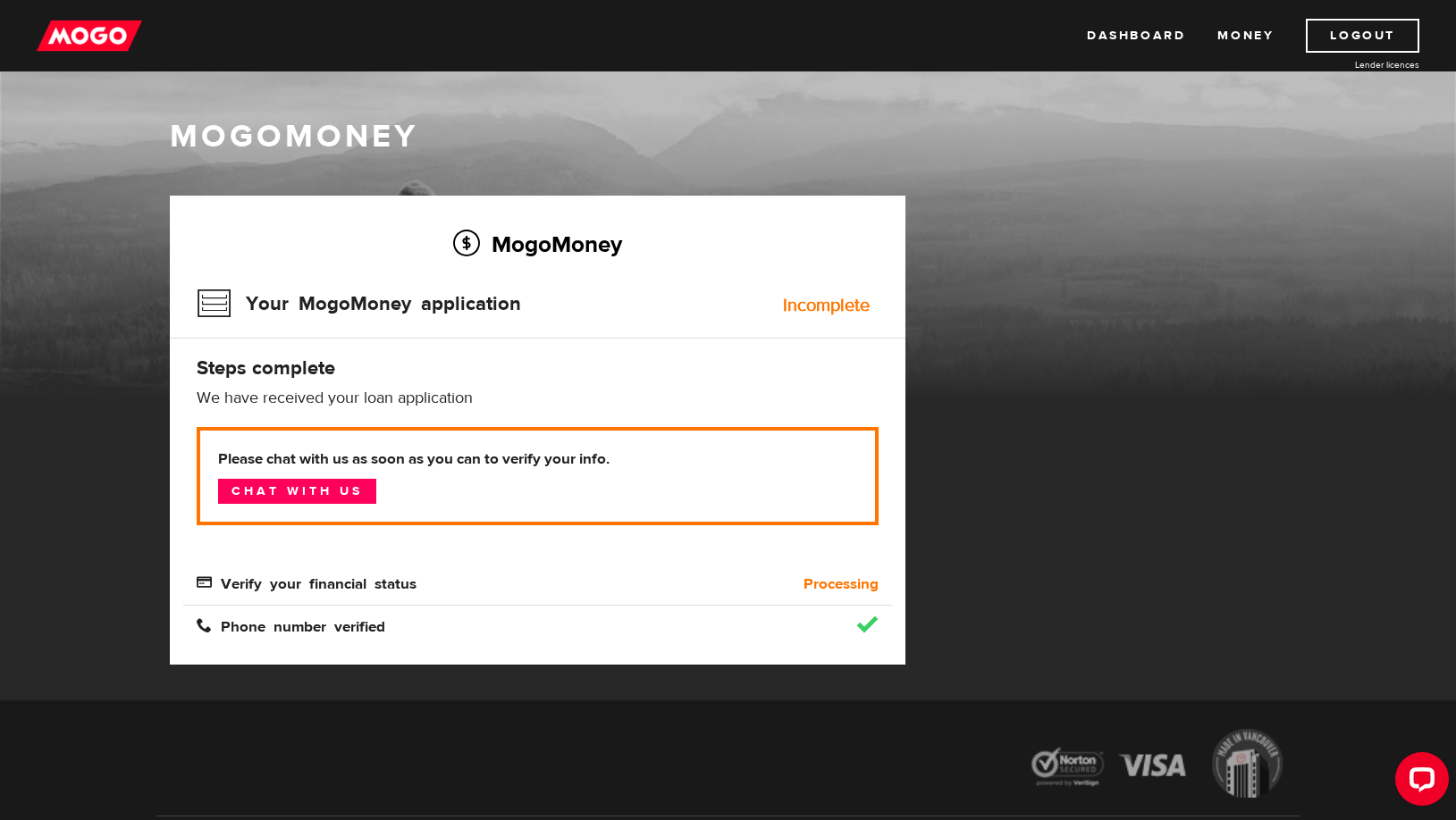
click at [385, 297] on h3 "Your MogoMoney application" at bounding box center [358, 303] width 324 height 47
click at [807, 307] on div "Incomplete" at bounding box center [826, 306] width 87 height 18
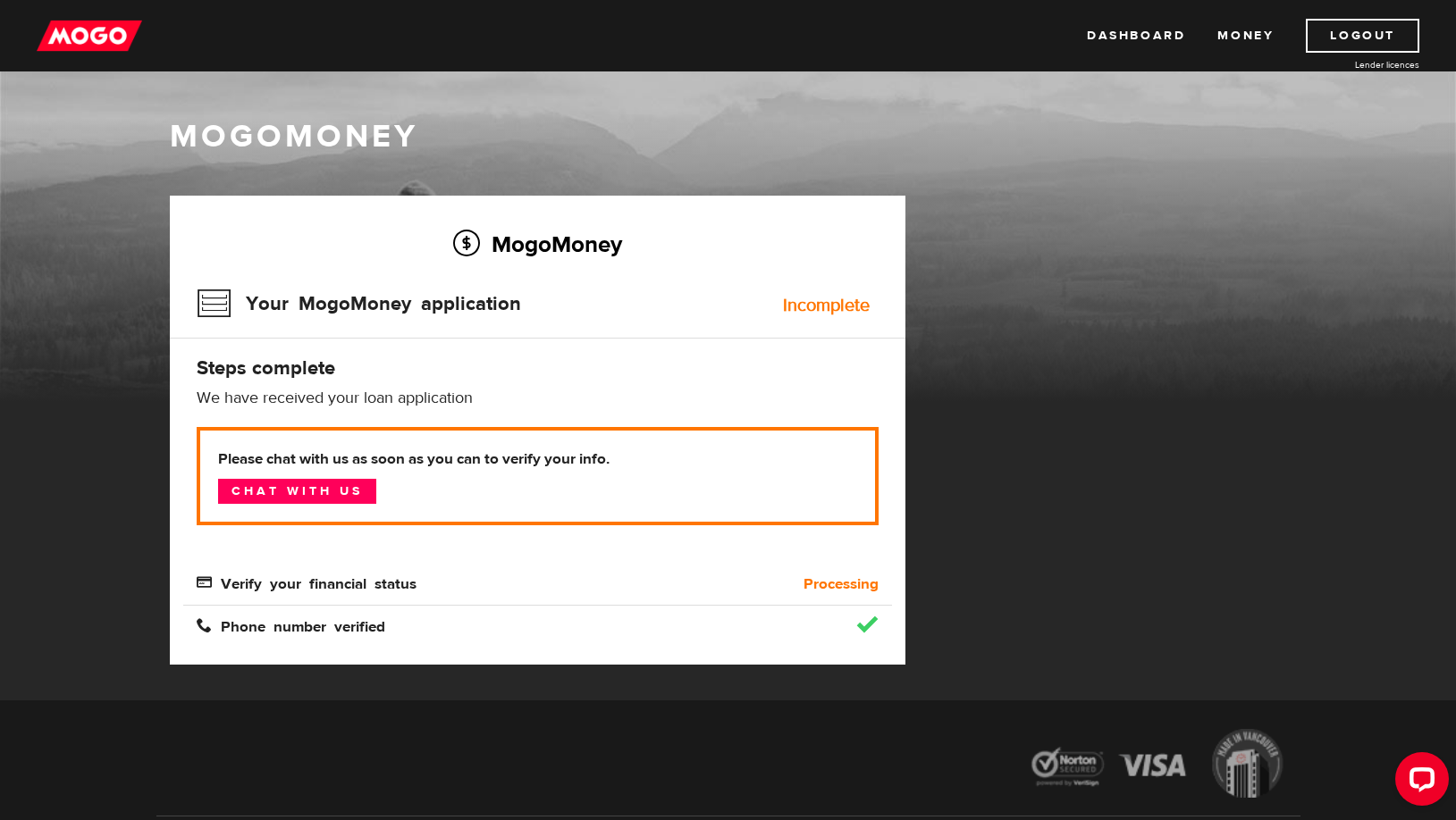
click at [807, 307] on div "Incomplete" at bounding box center [826, 306] width 87 height 18
click at [404, 584] on span "Verify your financial status" at bounding box center [306, 582] width 220 height 16
click at [369, 590] on span "Verify your financial status" at bounding box center [306, 582] width 220 height 16
